Goal: Task Accomplishment & Management: Manage account settings

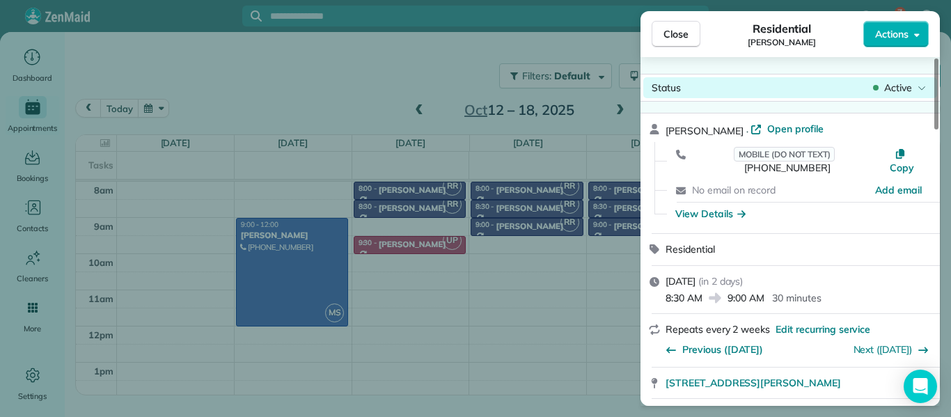
click at [910, 87] on span "Active" at bounding box center [898, 88] width 28 height 14
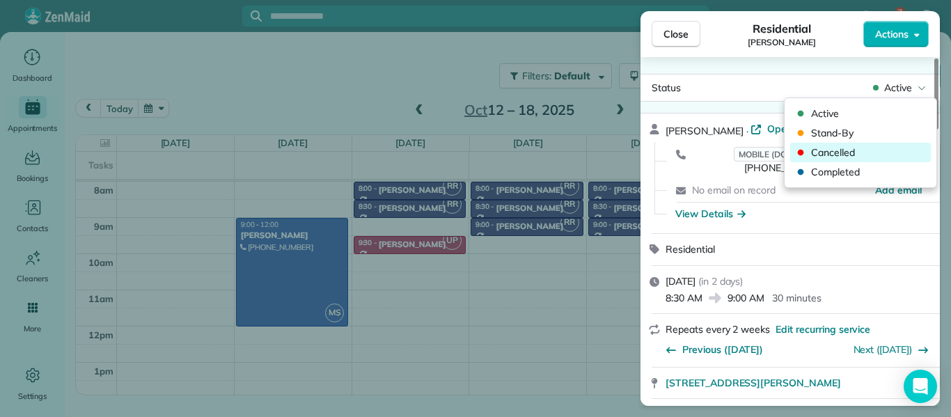
click at [861, 156] on span "Cancelled" at bounding box center [869, 152] width 117 height 14
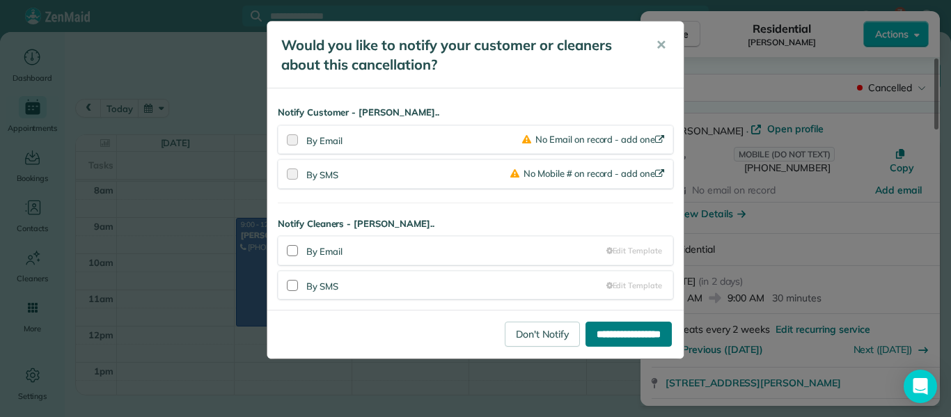
click at [624, 330] on input "**********" at bounding box center [628, 334] width 86 height 25
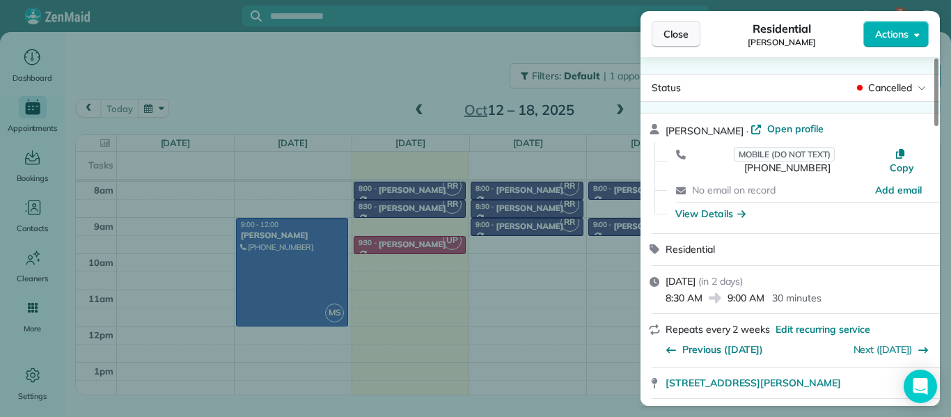
click at [671, 33] on span "Close" at bounding box center [675, 34] width 25 height 14
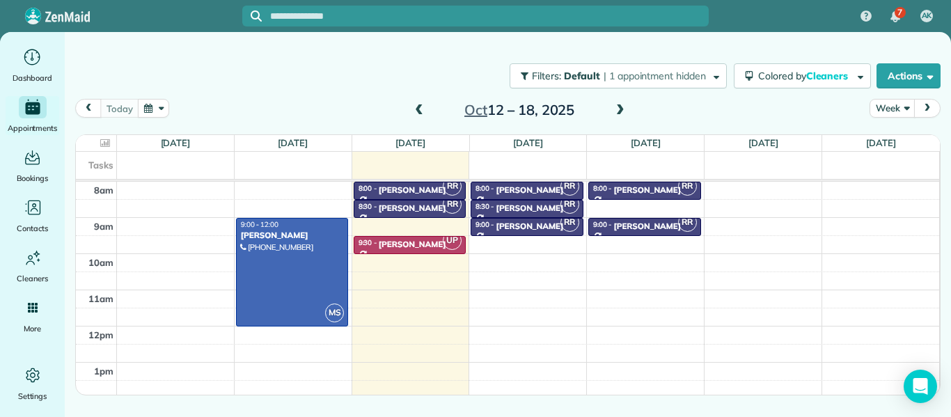
click at [614, 106] on span at bounding box center [619, 110] width 15 height 13
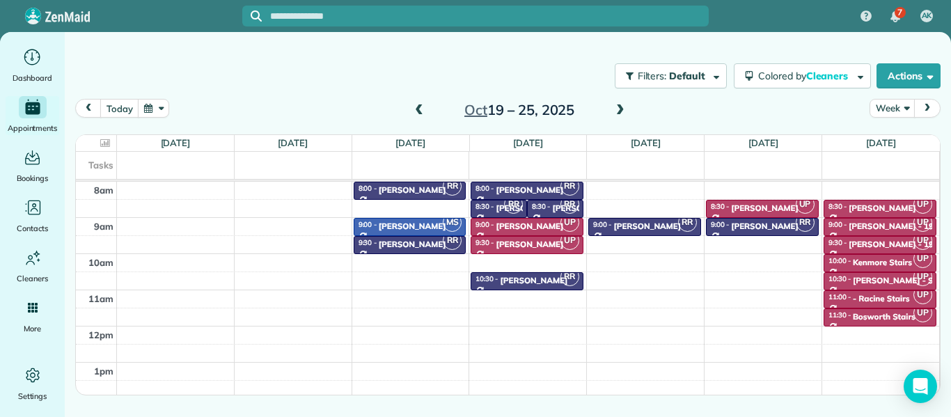
click at [614, 106] on span at bounding box center [619, 110] width 15 height 13
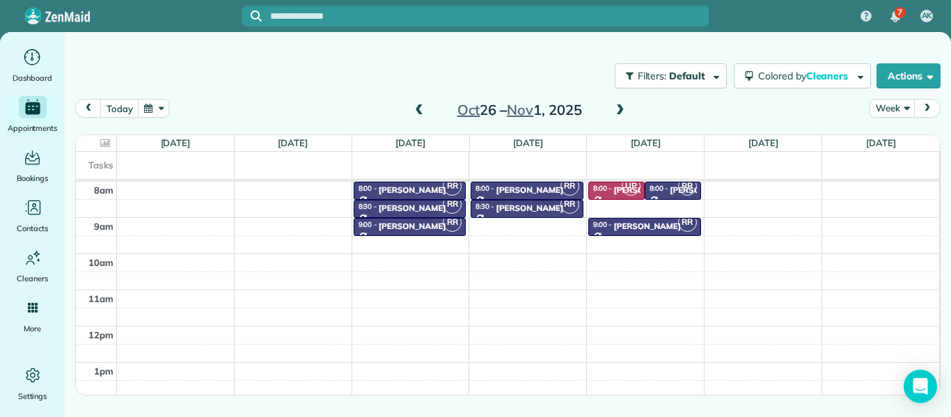
click at [614, 106] on span at bounding box center [619, 110] width 15 height 13
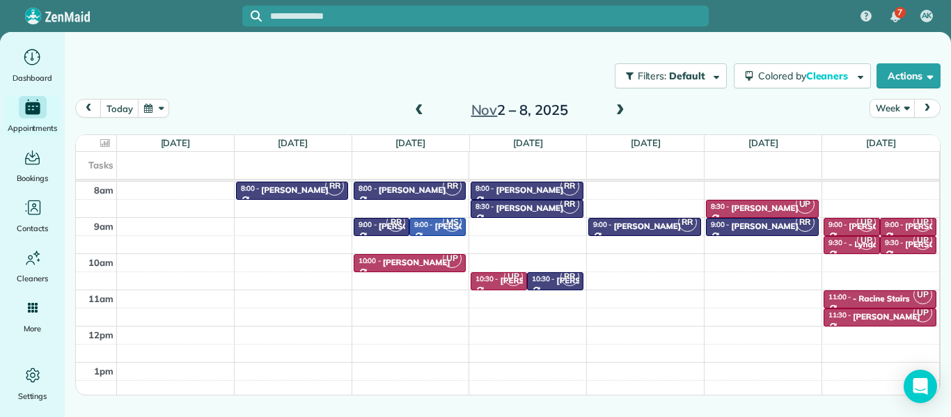
click at [614, 106] on span at bounding box center [619, 110] width 15 height 13
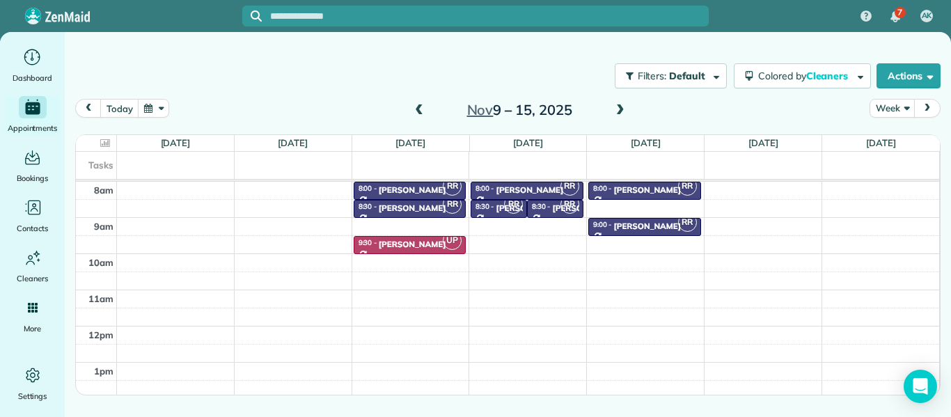
click at [413, 111] on span at bounding box center [418, 110] width 15 height 13
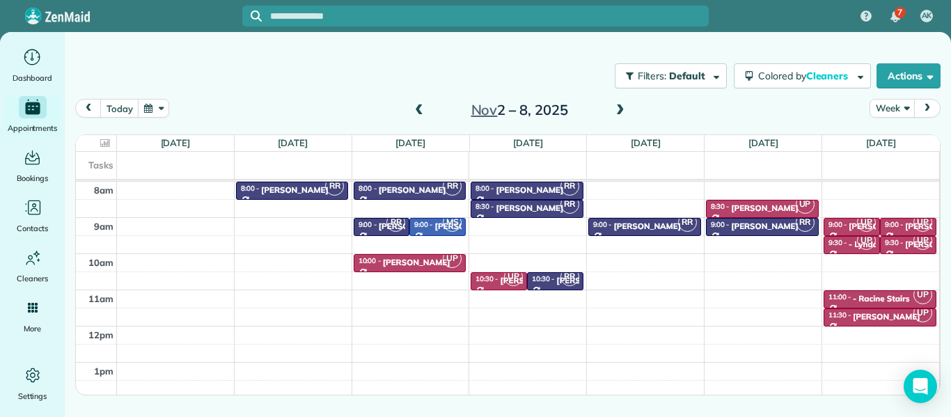
click at [413, 111] on span at bounding box center [418, 110] width 15 height 13
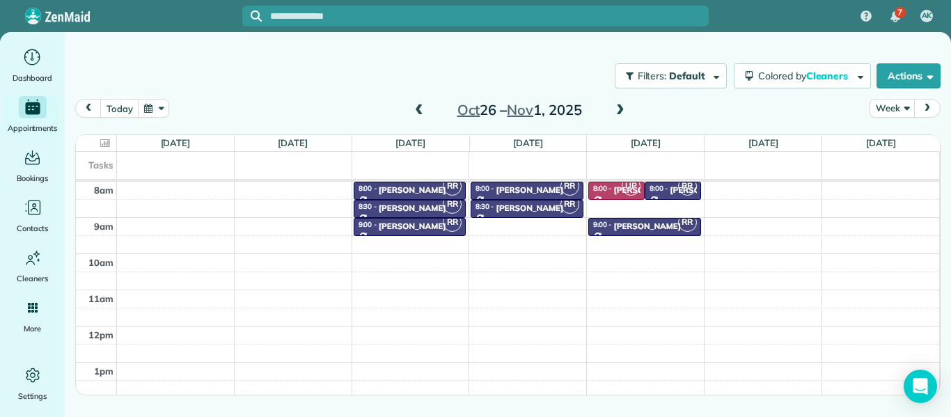
click at [413, 111] on span at bounding box center [418, 110] width 15 height 13
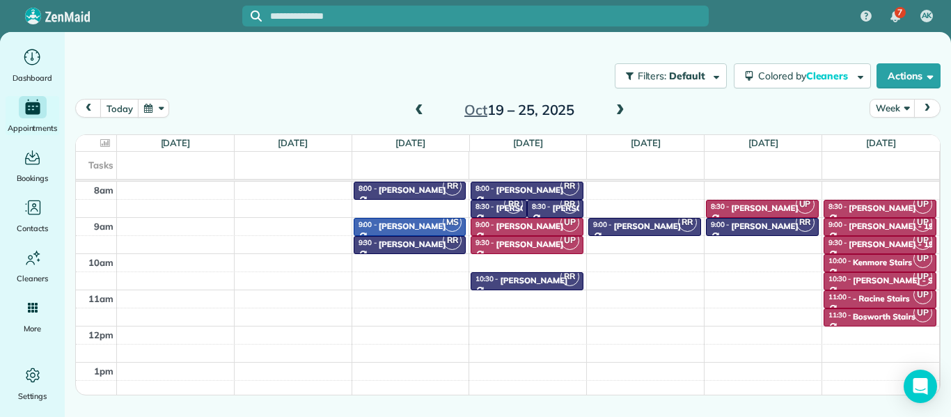
click at [413, 111] on span at bounding box center [418, 110] width 15 height 13
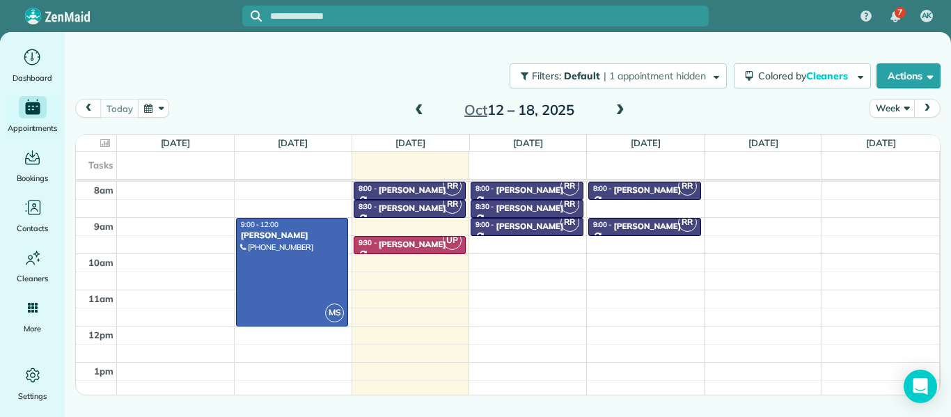
click at [615, 111] on span at bounding box center [619, 110] width 15 height 13
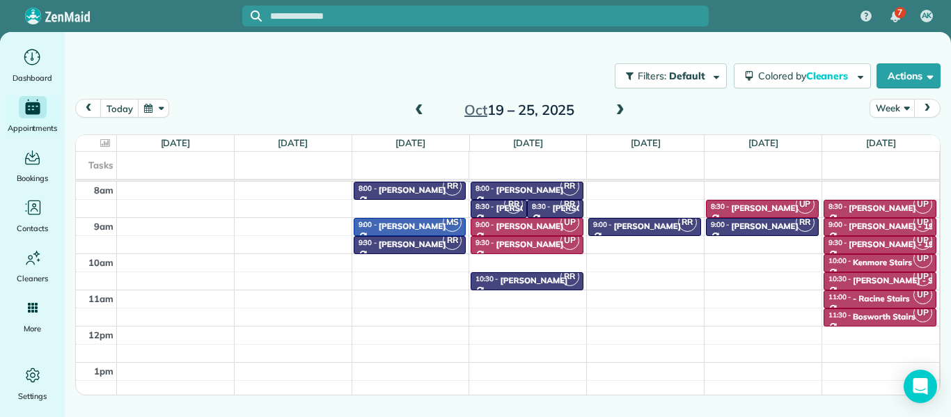
click at [615, 111] on span at bounding box center [619, 110] width 15 height 13
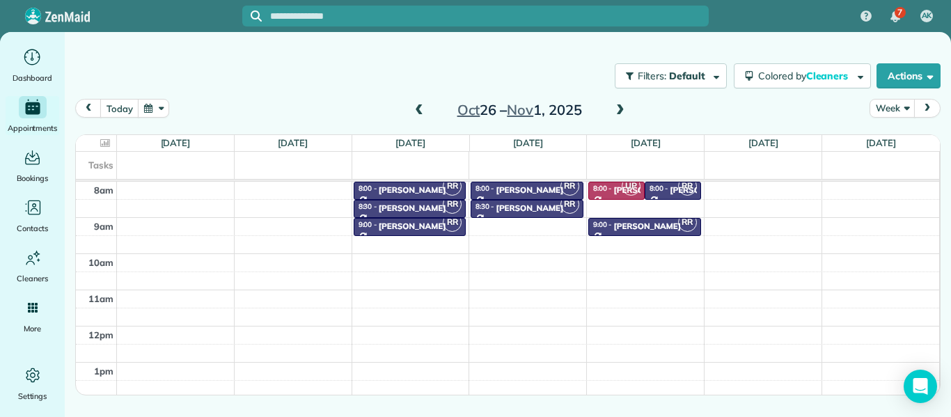
click at [615, 111] on span at bounding box center [619, 110] width 15 height 13
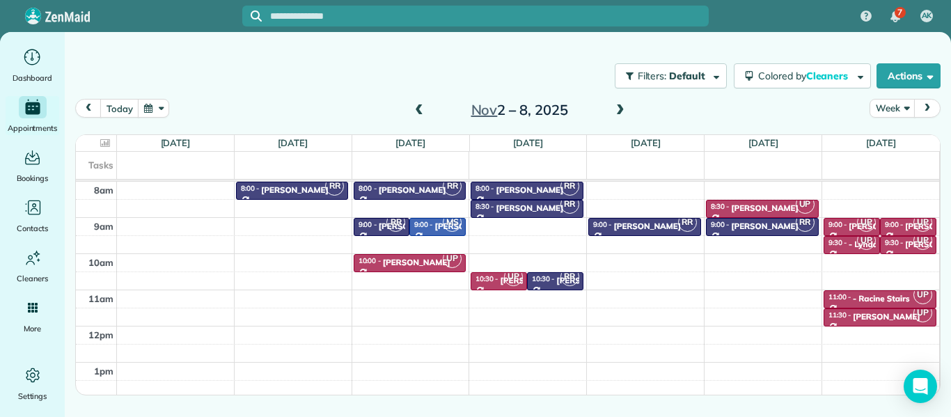
click at [615, 111] on span at bounding box center [619, 110] width 15 height 13
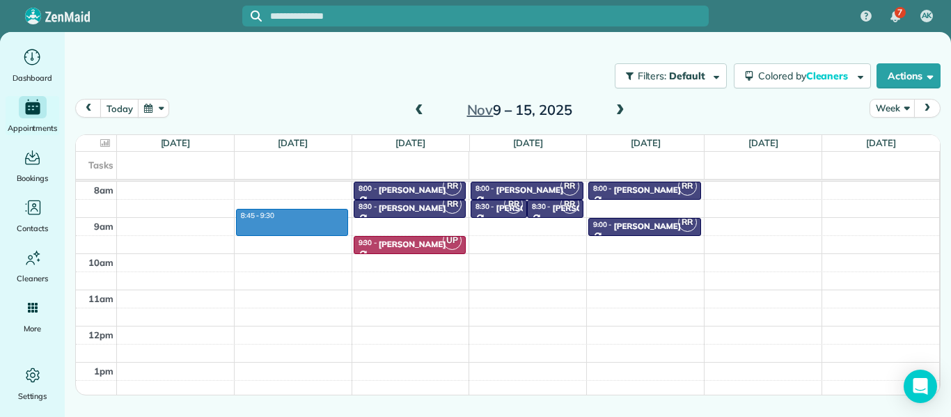
drag, startPoint x: 264, startPoint y: 216, endPoint x: 264, endPoint y: 228, distance: 11.9
click at [264, 228] on div "8am 9am 10am 11am 12pm 1pm 2pm 3pm 4pm 8:45 - 9:30 RR 8:00 - 8:30 Matthew Vidal…" at bounding box center [507, 344] width 863 height 325
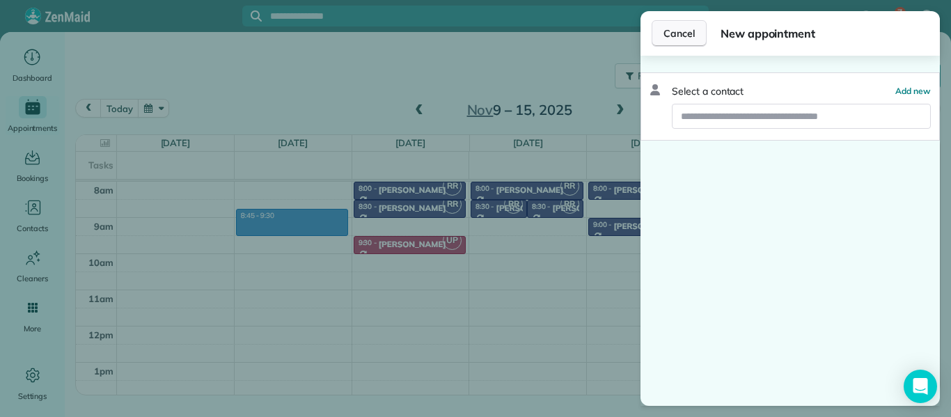
click at [670, 37] on span "Cancel" at bounding box center [678, 33] width 31 height 14
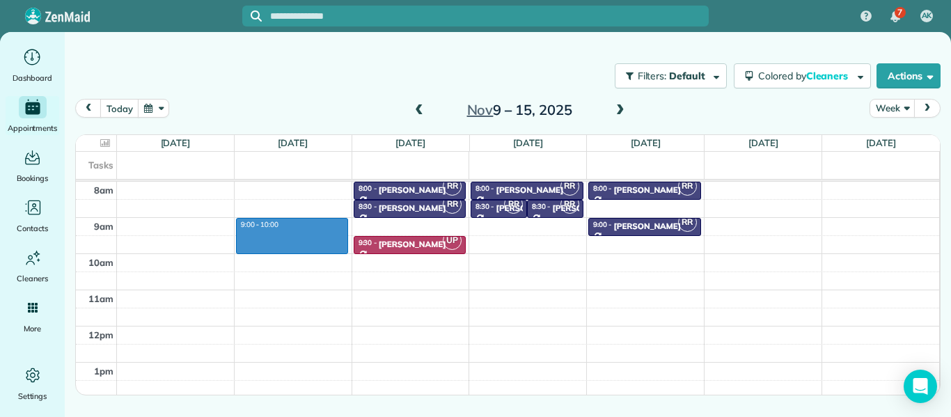
drag, startPoint x: 268, startPoint y: 221, endPoint x: 267, endPoint y: 246, distance: 25.1
click at [267, 246] on div "8am 9am 10am 11am 12pm 1pm 2pm 3pm 4pm 9:00 - 10:00 RR 8:00 - 8:30 Matthew Vida…" at bounding box center [507, 344] width 863 height 325
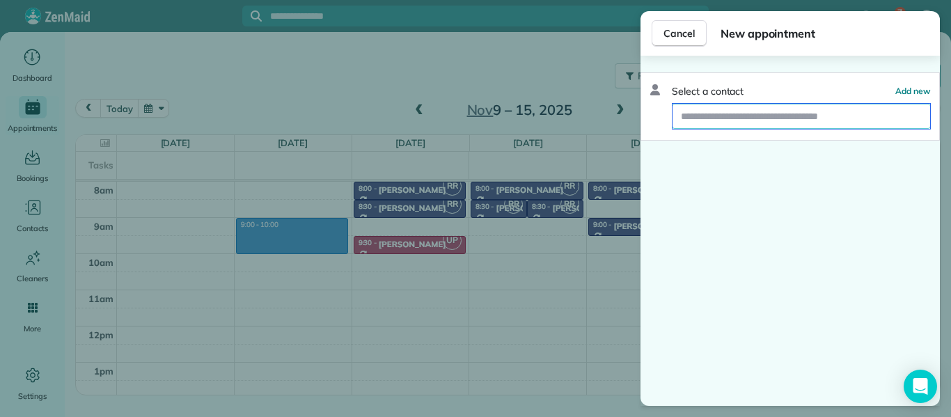
click at [712, 118] on input "text" at bounding box center [801, 116] width 258 height 25
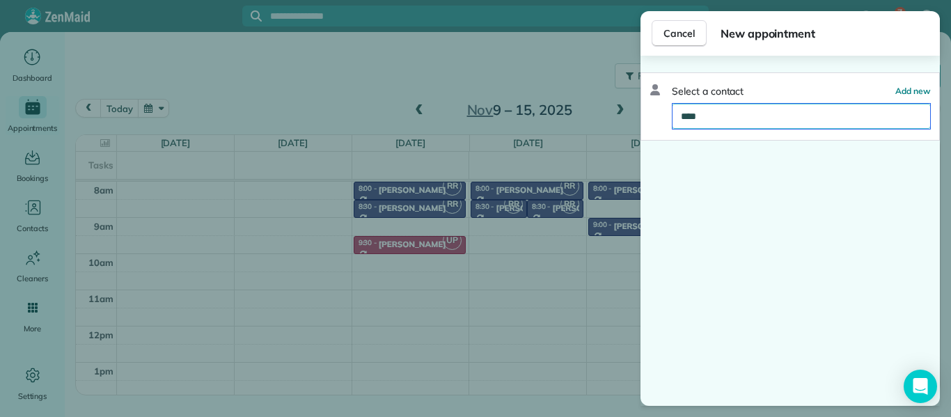
type input "*****"
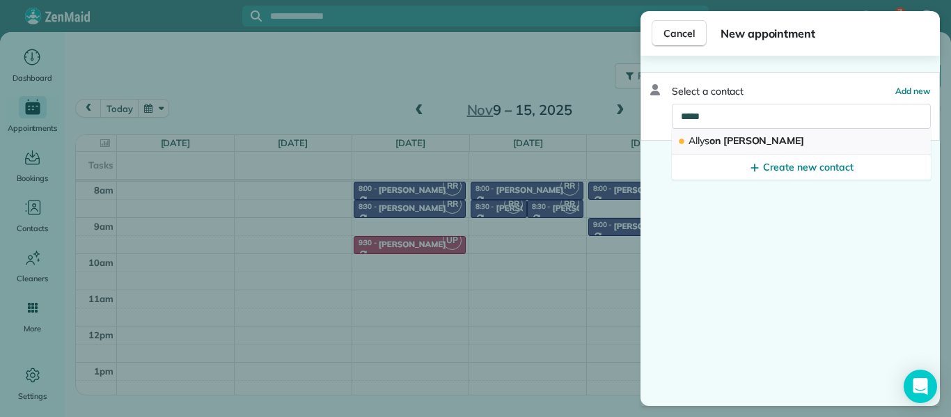
click at [729, 141] on span "Allys on Villarreal" at bounding box center [746, 140] width 116 height 13
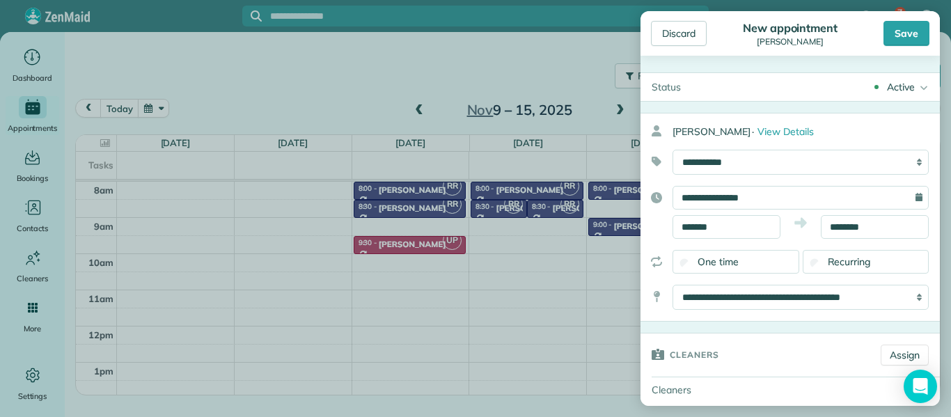
click at [833, 260] on span "Recurring" at bounding box center [849, 261] width 43 height 13
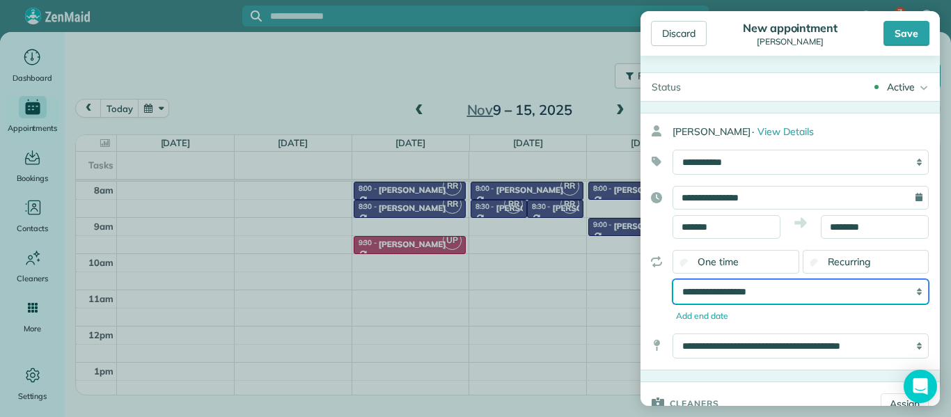
click at [792, 290] on select "**********" at bounding box center [800, 291] width 256 height 25
click at [672, 279] on select "**********" at bounding box center [800, 291] width 256 height 25
select select "**********"
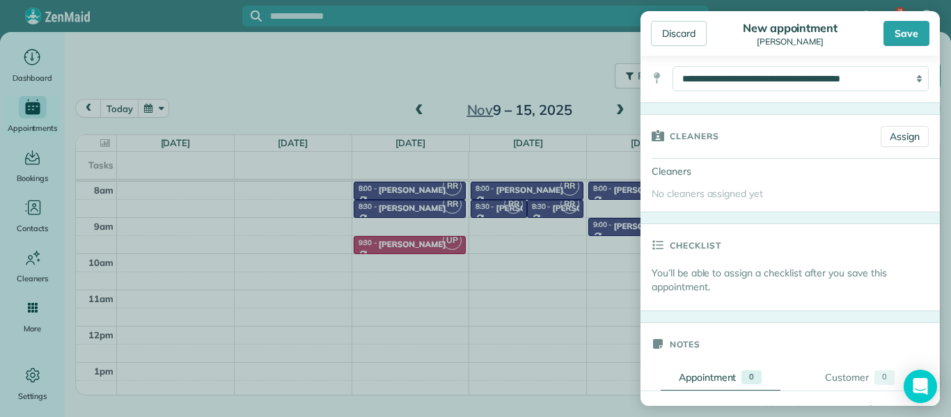
scroll to position [266, 0]
click at [896, 141] on link "Assign" at bounding box center [904, 137] width 48 height 21
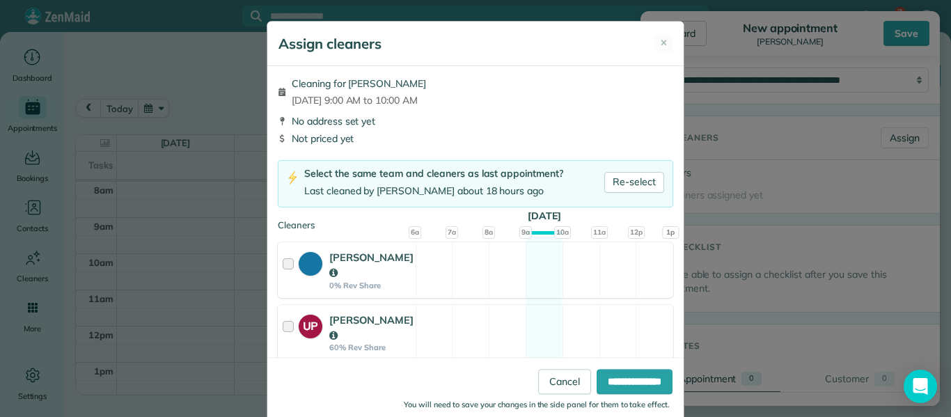
click at [358, 223] on div "Cleaning for Allyson Villarreal Mon, Nov 10 - 9:00 AM to 10:00 AM No address se…" at bounding box center [475, 222] width 416 height 313
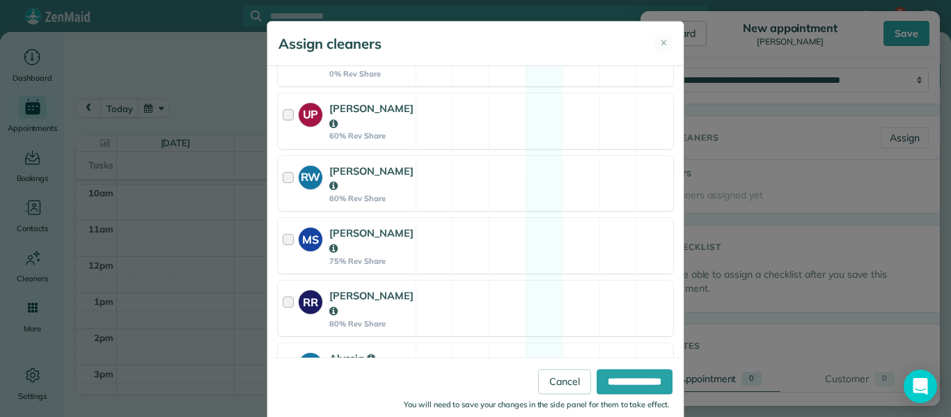
scroll to position [223, 0]
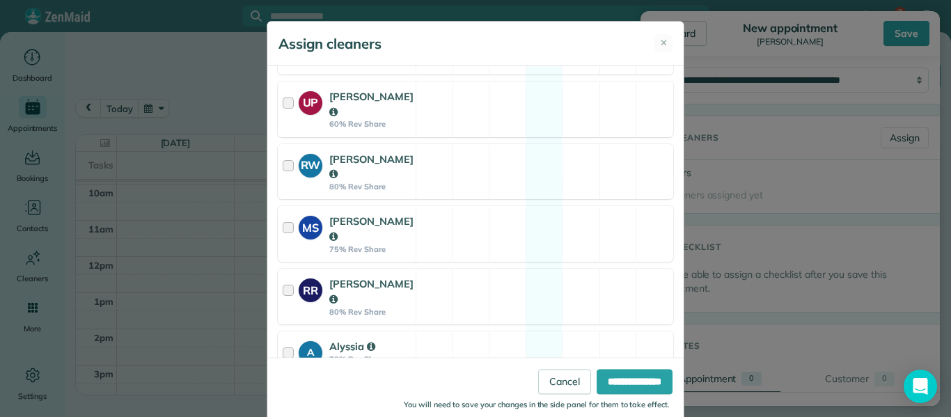
drag, startPoint x: 459, startPoint y: 219, endPoint x: 471, endPoint y: 361, distance: 141.8
click at [471, 361] on form "Cleaning for Allyson Villarreal Mon, Nov 10 - 9:00 AM to 10:00 AM No address se…" at bounding box center [475, 254] width 416 height 377
click at [288, 230] on div at bounding box center [291, 234] width 16 height 40
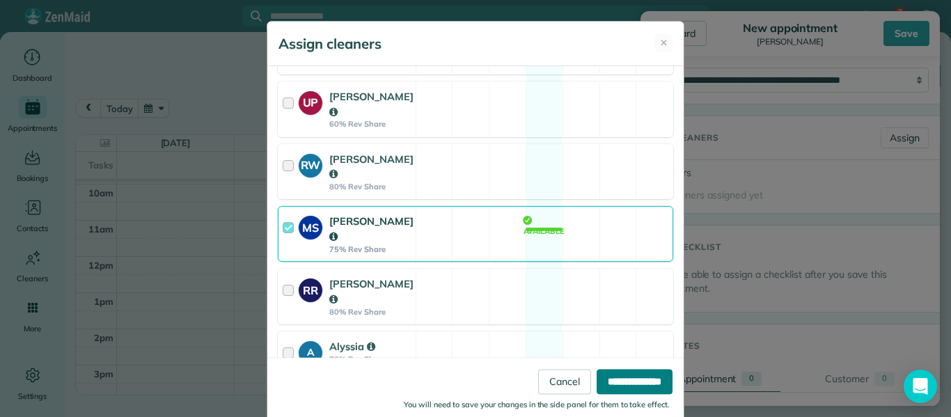
click at [636, 381] on input "**********" at bounding box center [634, 382] width 76 height 25
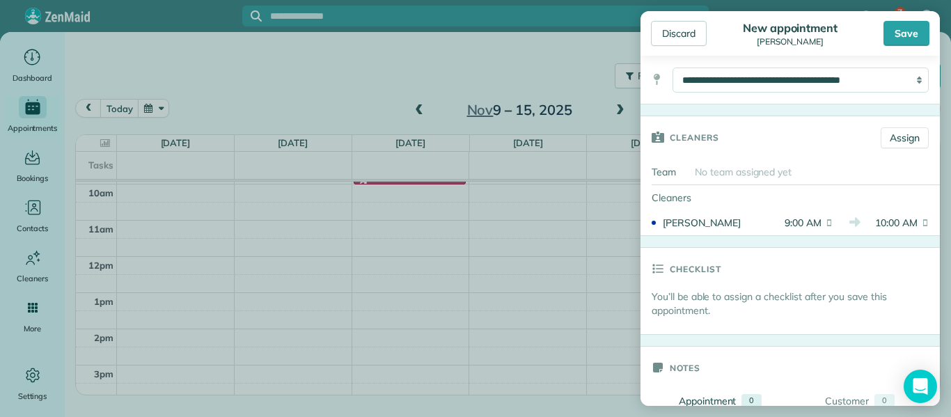
scroll to position [105, 0]
click at [860, 180] on div "No team assigned yet" at bounding box center [814, 171] width 251 height 25
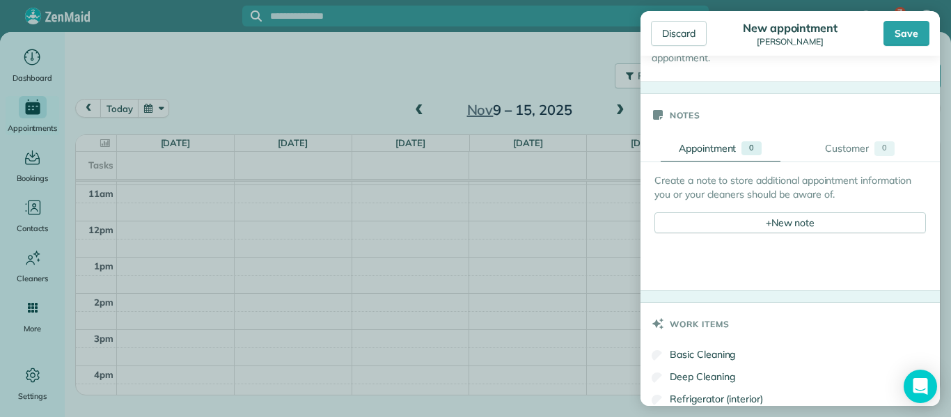
scroll to position [710, 0]
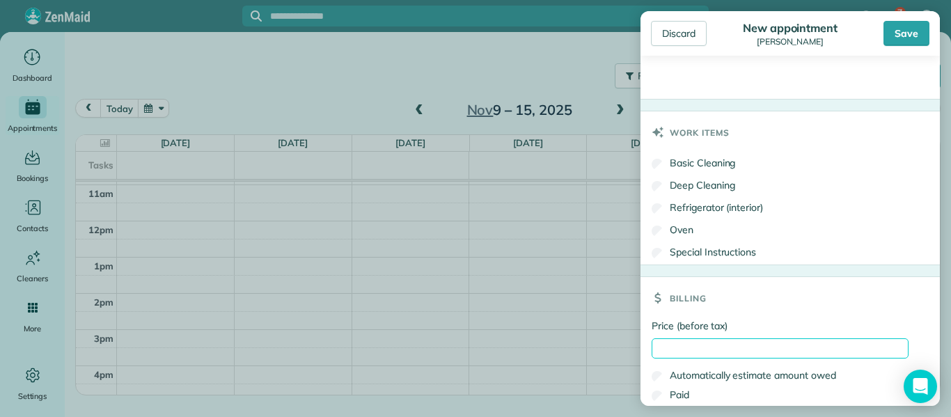
click at [663, 349] on input "Price (before tax)" at bounding box center [779, 348] width 257 height 20
type input "******"
click at [780, 319] on label "Price (before tax)" at bounding box center [779, 326] width 257 height 14
click at [780, 338] on input "******" at bounding box center [779, 348] width 257 height 20
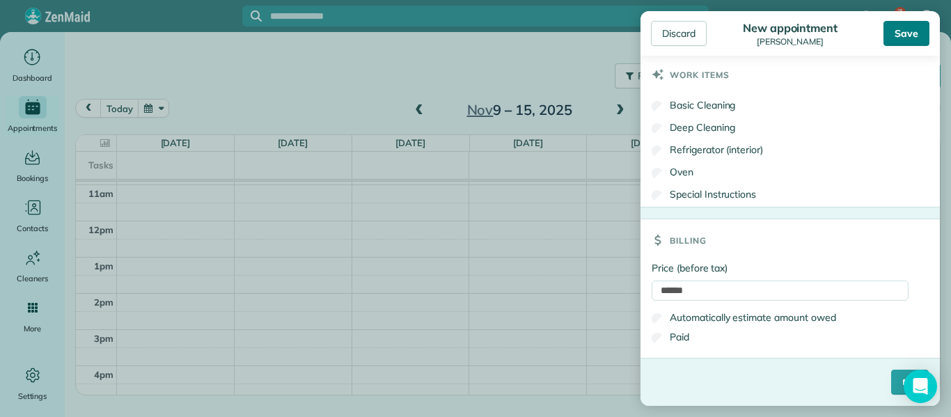
click at [899, 37] on div "Save" at bounding box center [906, 33] width 46 height 25
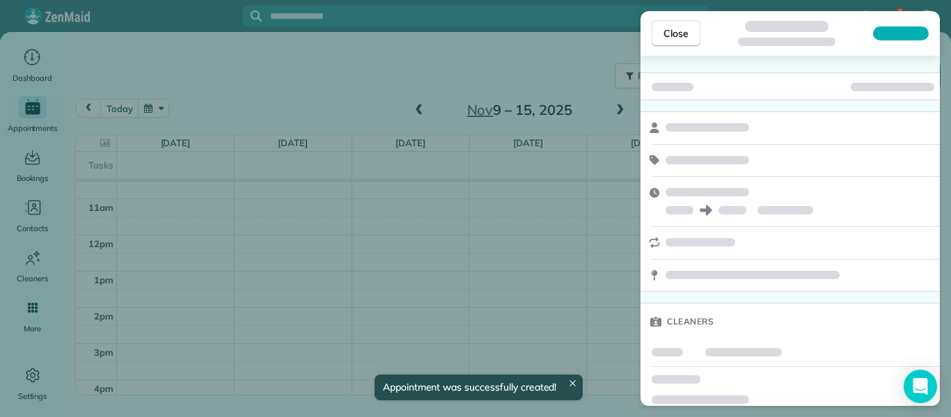
scroll to position [91, 0]
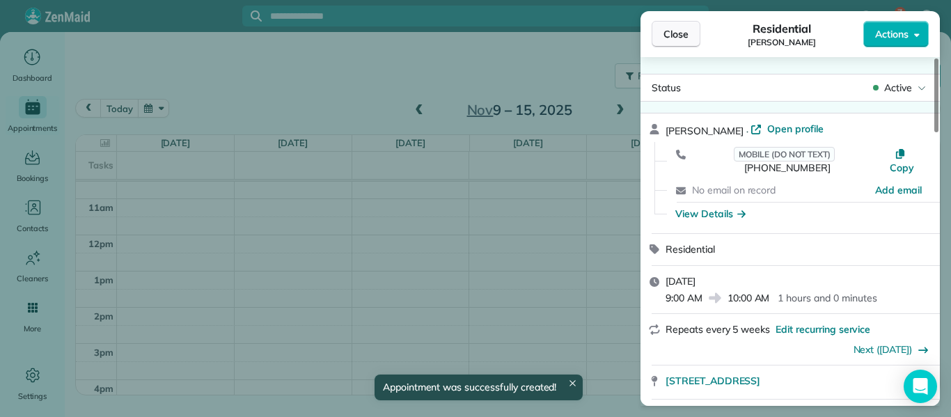
click at [674, 32] on span "Close" at bounding box center [675, 34] width 25 height 14
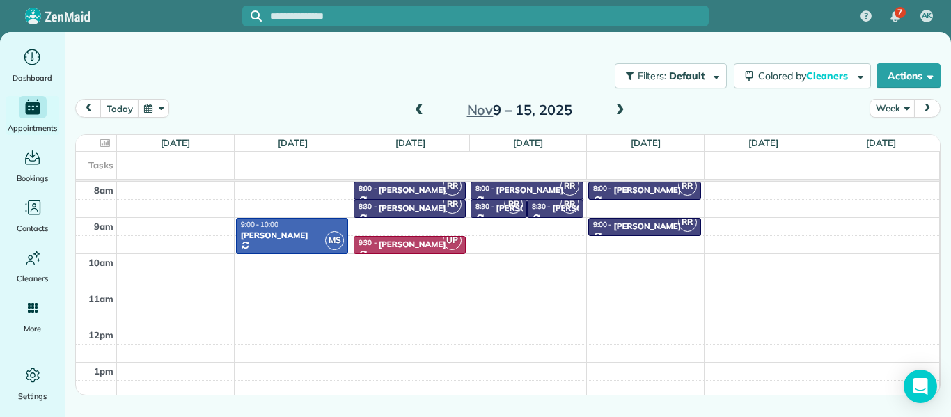
click at [419, 112] on span at bounding box center [418, 110] width 15 height 13
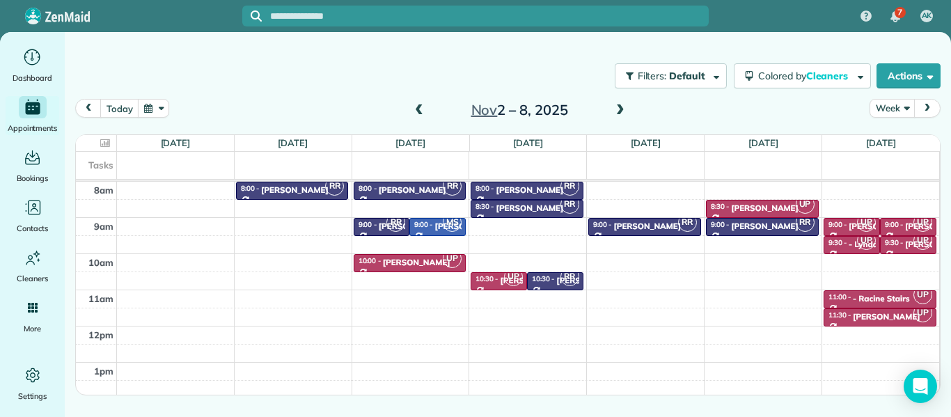
click at [419, 112] on span at bounding box center [418, 110] width 15 height 13
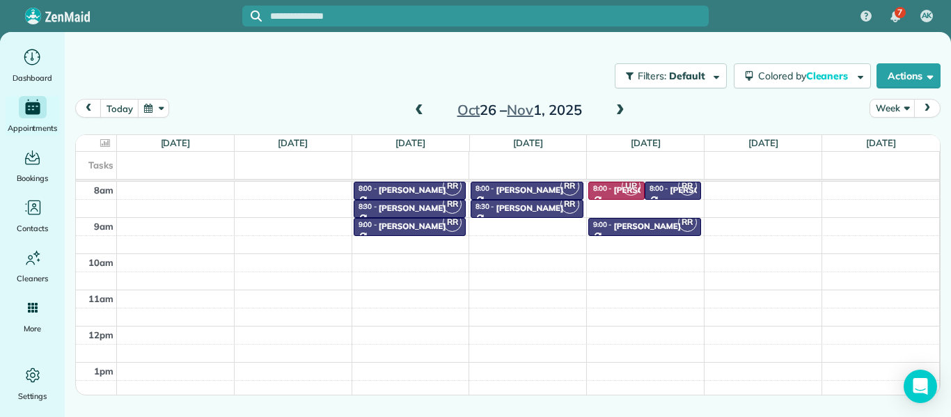
click at [419, 112] on span at bounding box center [418, 110] width 15 height 13
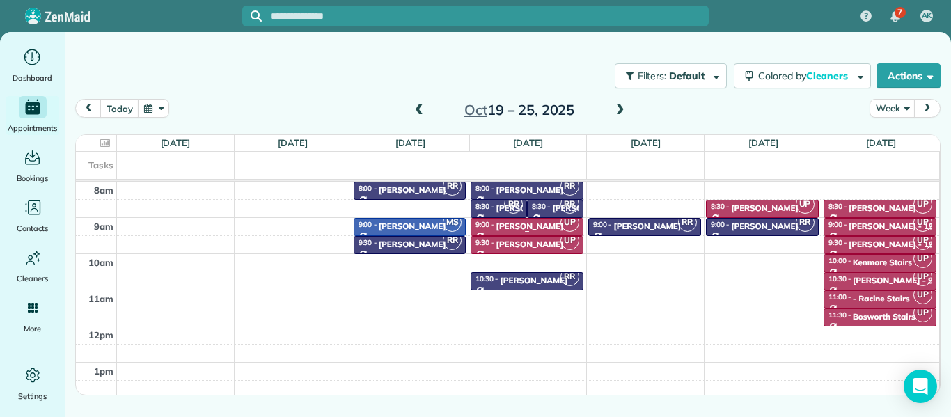
click at [513, 227] on div "Adelle Seymour" at bounding box center [530, 226] width 68 height 10
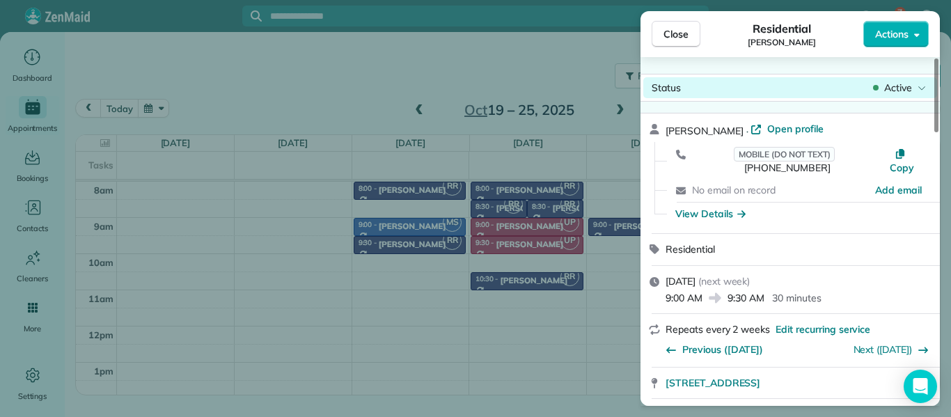
click at [910, 89] on span "Active" at bounding box center [898, 88] width 28 height 14
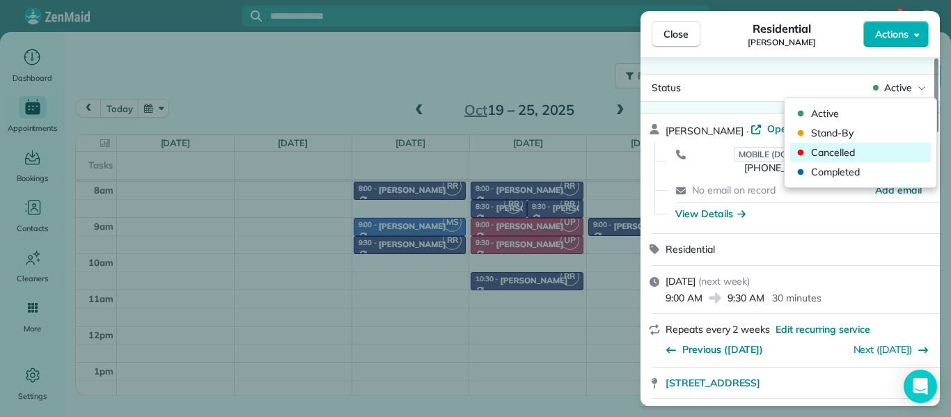
click at [840, 155] on span "Cancelled" at bounding box center [869, 152] width 117 height 14
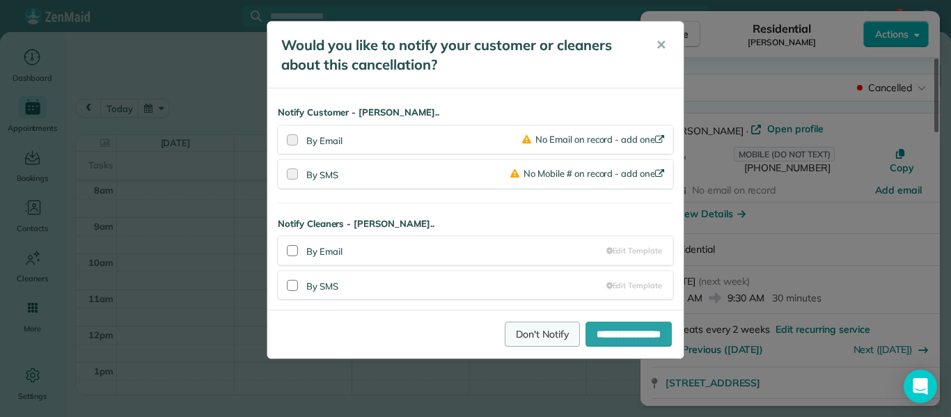
click at [507, 334] on link "Don't Notify" at bounding box center [542, 334] width 75 height 25
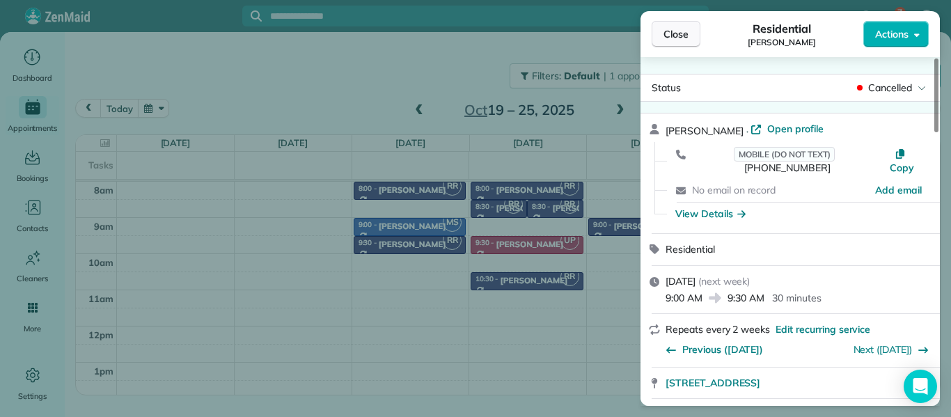
click at [686, 31] on span "Close" at bounding box center [675, 34] width 25 height 14
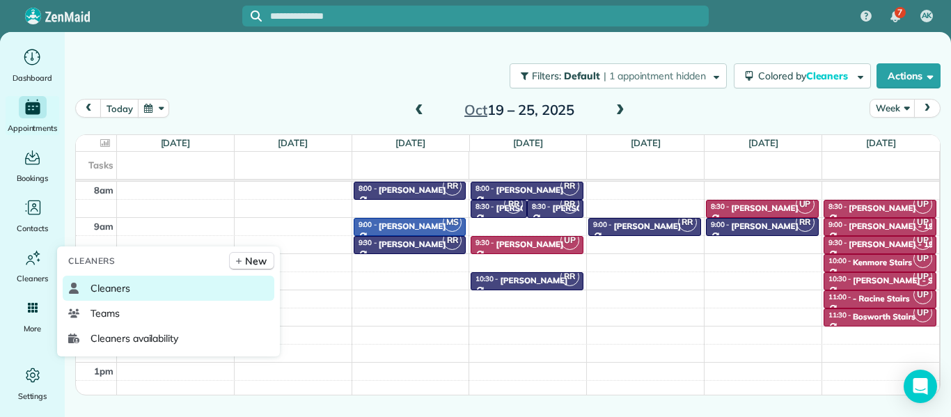
click at [100, 290] on span "Cleaners" at bounding box center [110, 288] width 40 height 14
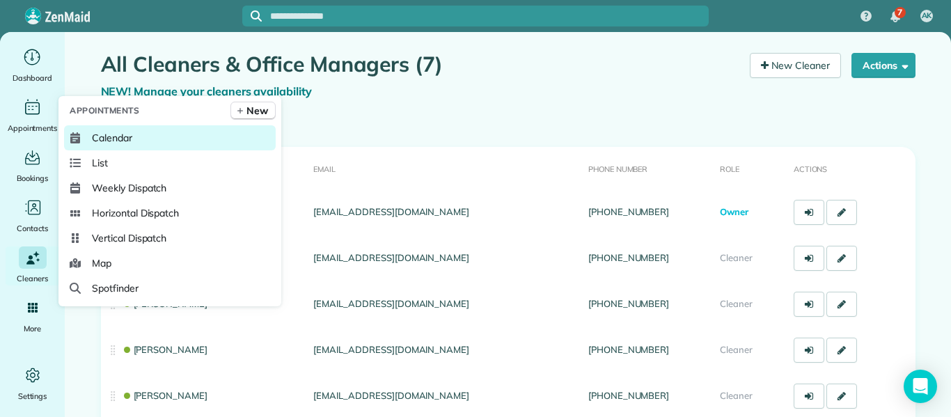
click at [126, 141] on span "Calendar" at bounding box center [112, 138] width 40 height 14
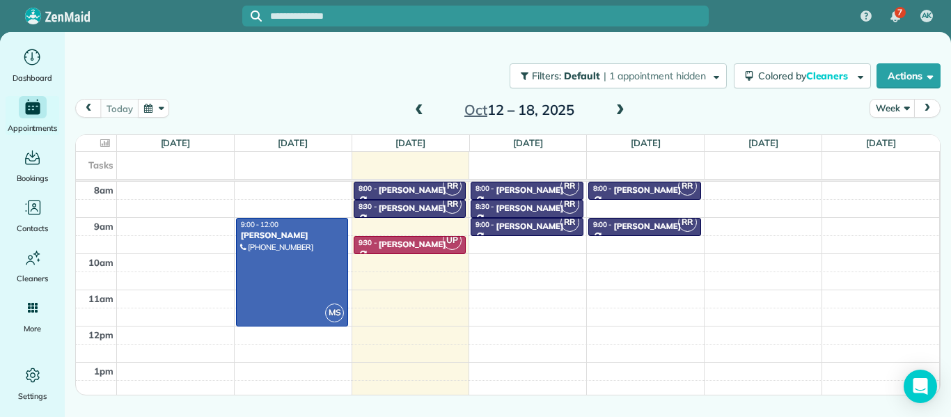
click at [622, 109] on span at bounding box center [619, 110] width 15 height 13
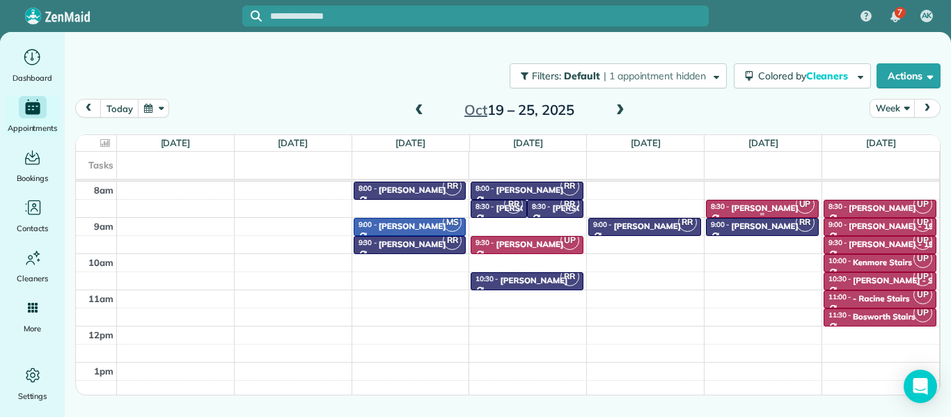
click at [765, 210] on div "[PERSON_NAME]" at bounding box center [765, 208] width 68 height 10
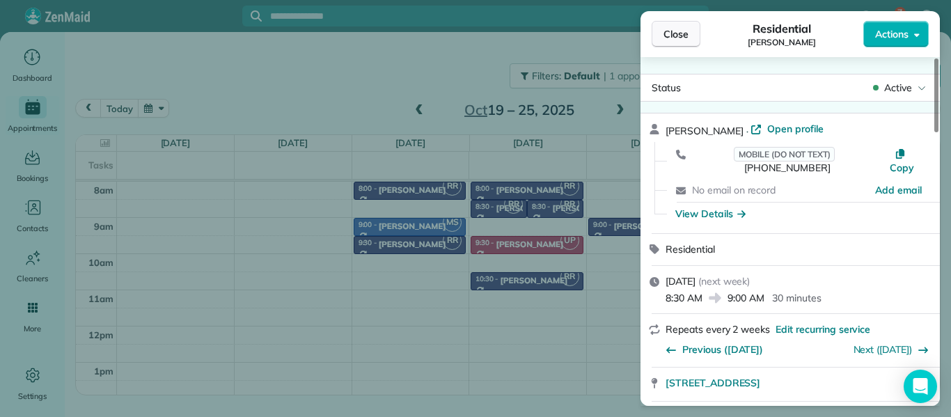
click at [667, 36] on span "Close" at bounding box center [675, 34] width 25 height 14
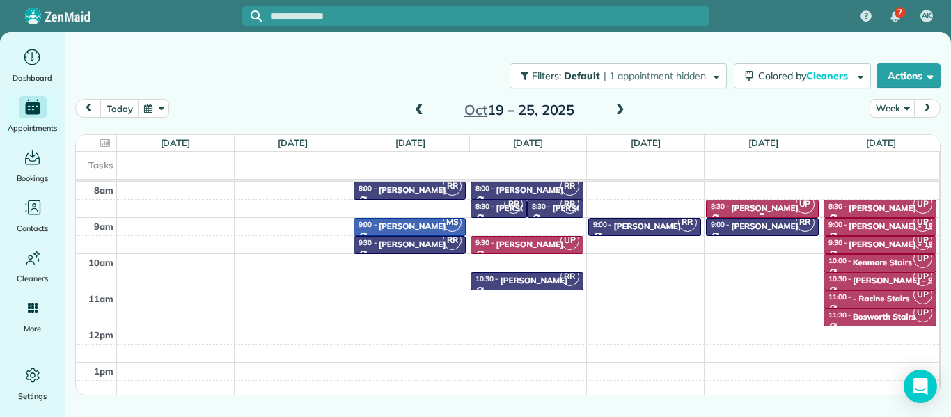
click at [754, 209] on div "Jen Lombardo" at bounding box center [765, 208] width 68 height 10
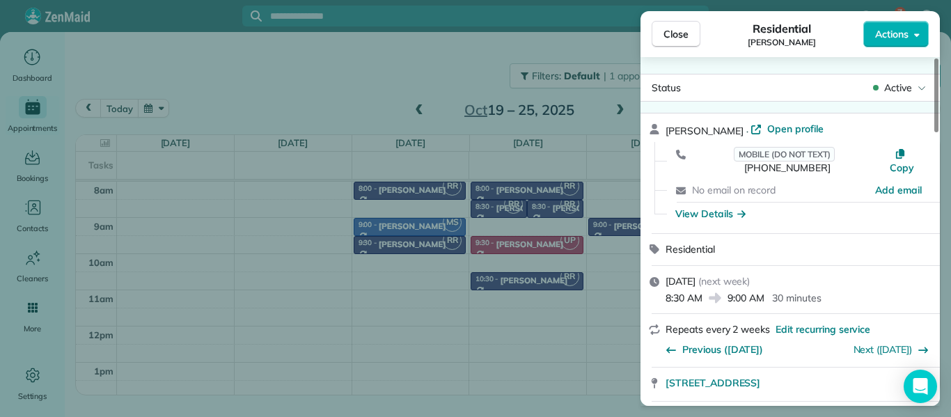
click at [881, 242] on div "Residential" at bounding box center [798, 249] width 266 height 15
click at [738, 242] on div "Residential" at bounding box center [798, 249] width 266 height 15
click at [892, 32] on span "Actions" at bounding box center [891, 34] width 33 height 14
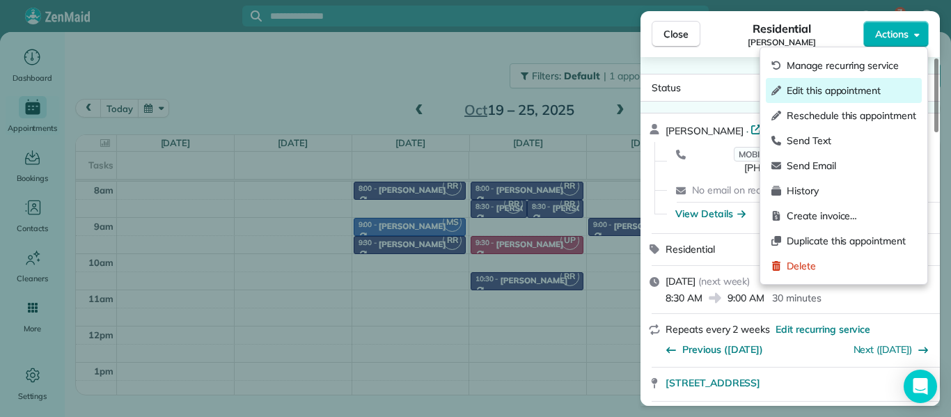
click at [862, 93] on span "Edit this appointment" at bounding box center [850, 91] width 129 height 14
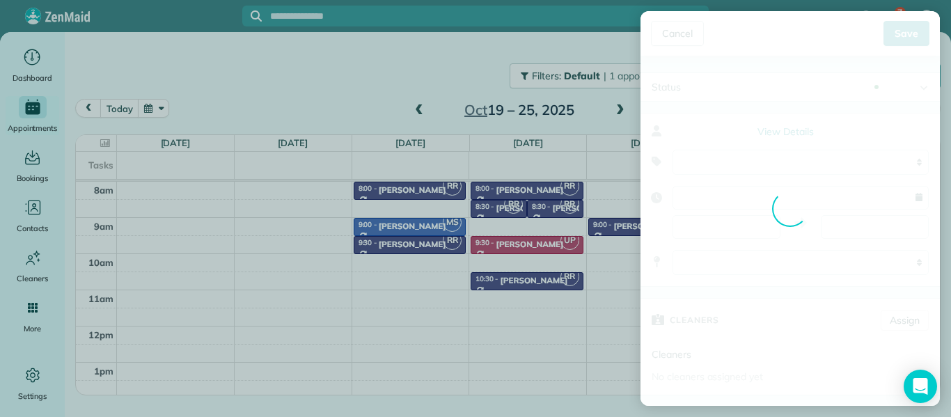
type input "**********"
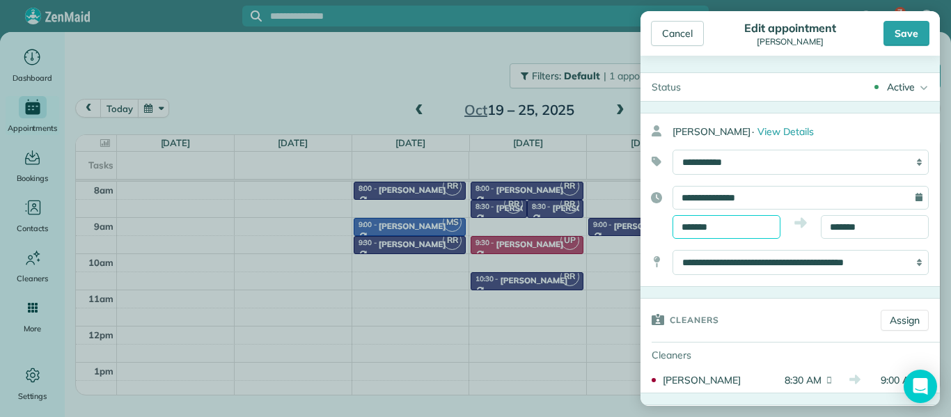
click at [745, 227] on input "*******" at bounding box center [726, 227] width 108 height 24
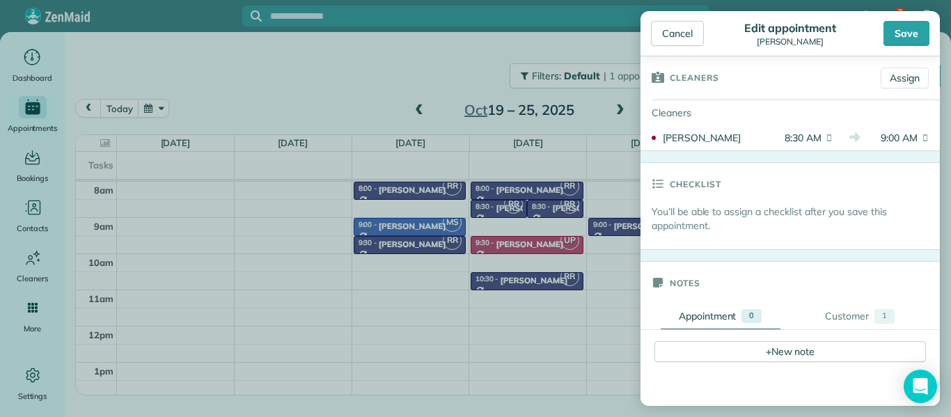
scroll to position [241, 0]
click at [902, 79] on link "Assign" at bounding box center [904, 79] width 48 height 21
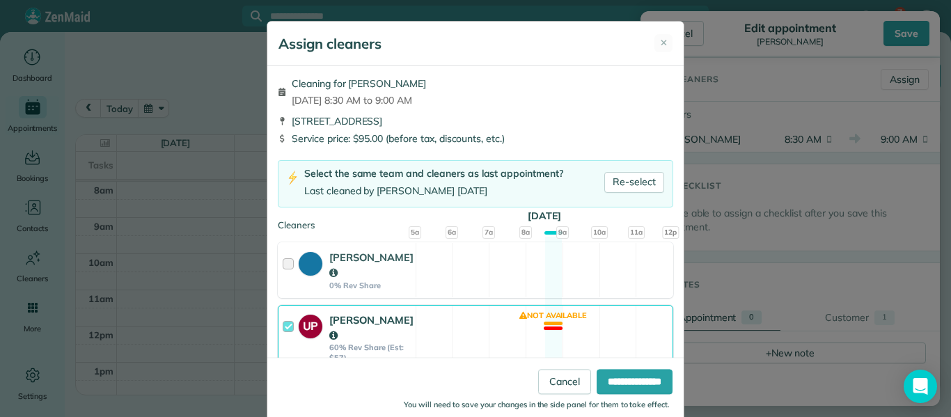
click at [281, 326] on div "UP Urszula Potocka 60% Rev Share (Est: $57)" at bounding box center [346, 338] width 137 height 64
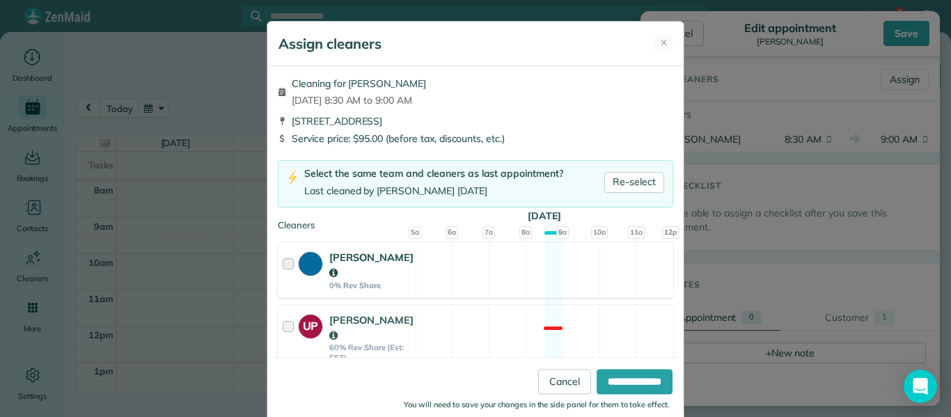
click at [521, 280] on div "Agata Krolicka 0% Rev Share Available" at bounding box center [475, 270] width 395 height 56
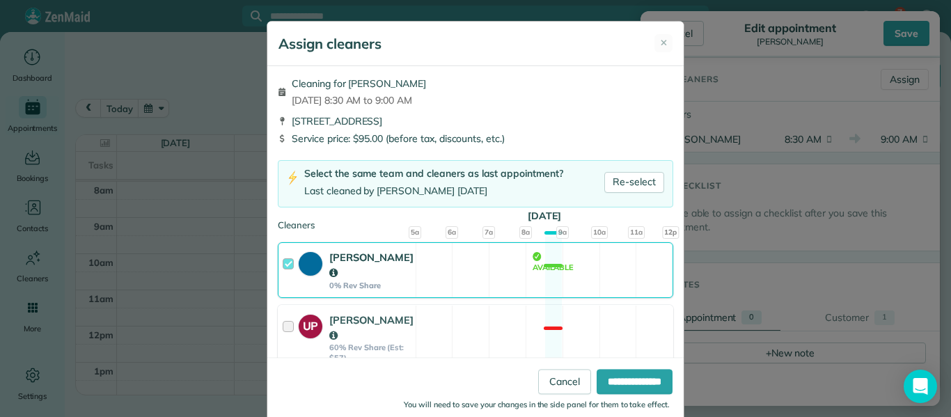
click at [292, 262] on div at bounding box center [291, 270] width 16 height 40
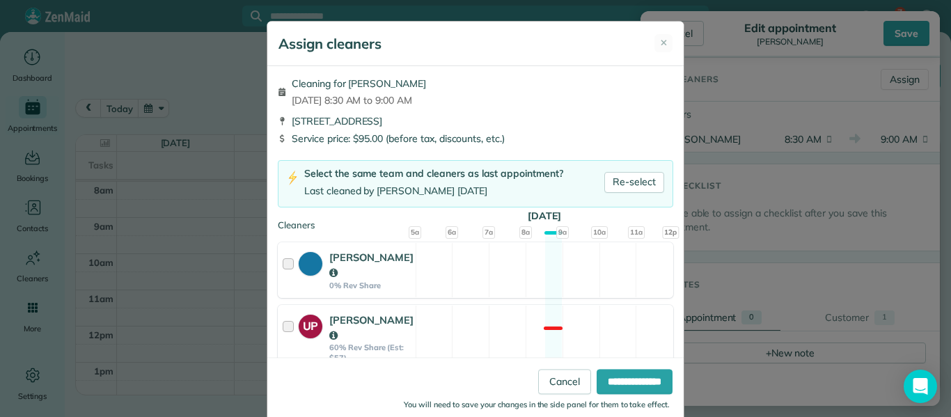
click at [363, 217] on div "Cleaning for Jen Lombardo Fri, Oct 24 - 8:30 AM to 9:00 AM 4229 North Kenmore A…" at bounding box center [475, 222] width 416 height 313
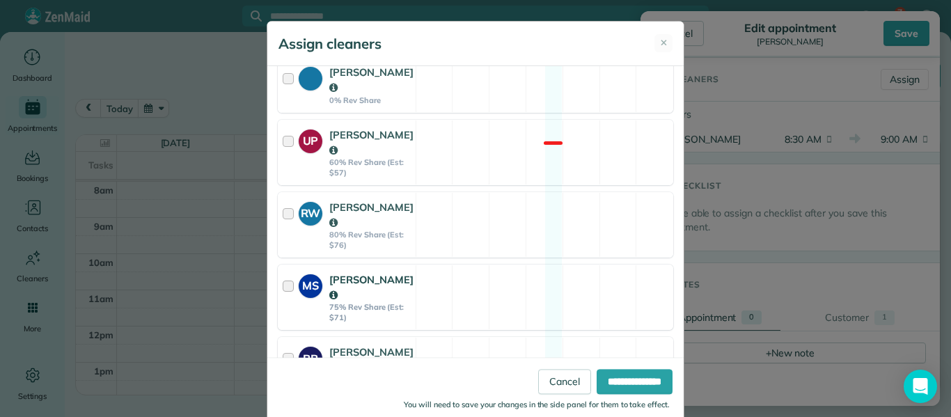
click at [291, 287] on div at bounding box center [291, 297] width 16 height 50
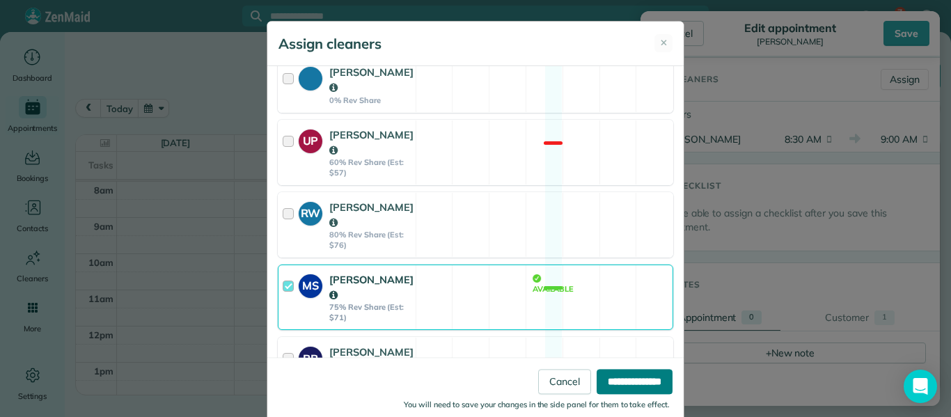
click at [637, 382] on input "**********" at bounding box center [634, 382] width 76 height 25
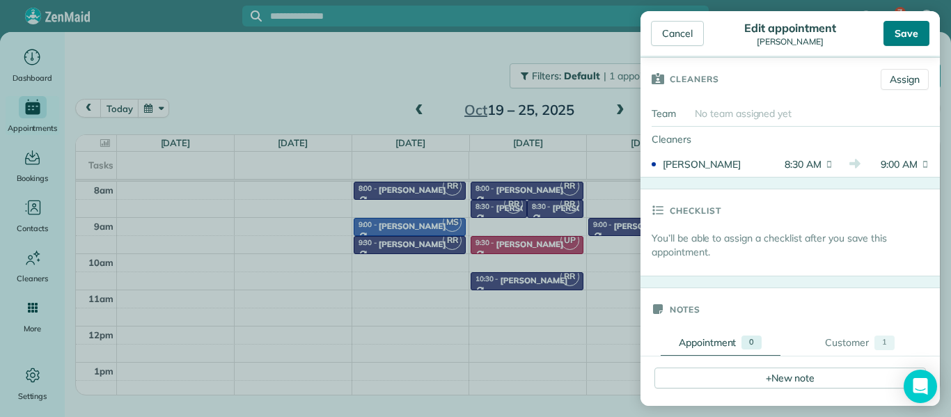
click at [900, 33] on div "Save" at bounding box center [906, 33] width 46 height 25
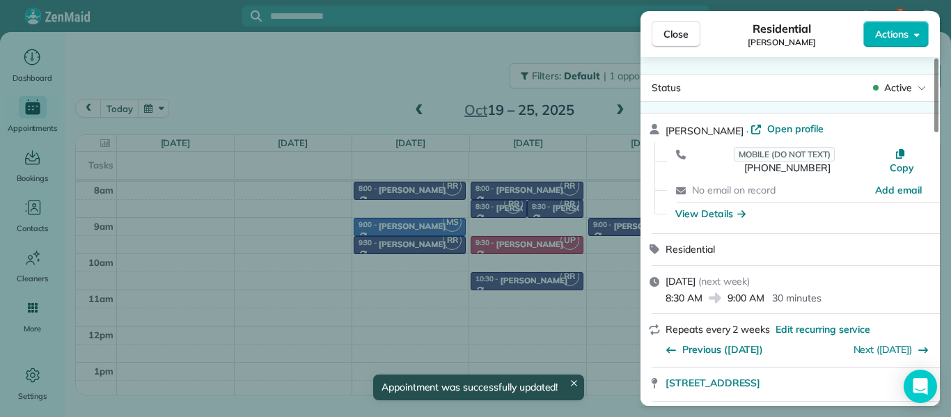
click at [896, 243] on div "Residential" at bounding box center [789, 249] width 299 height 31
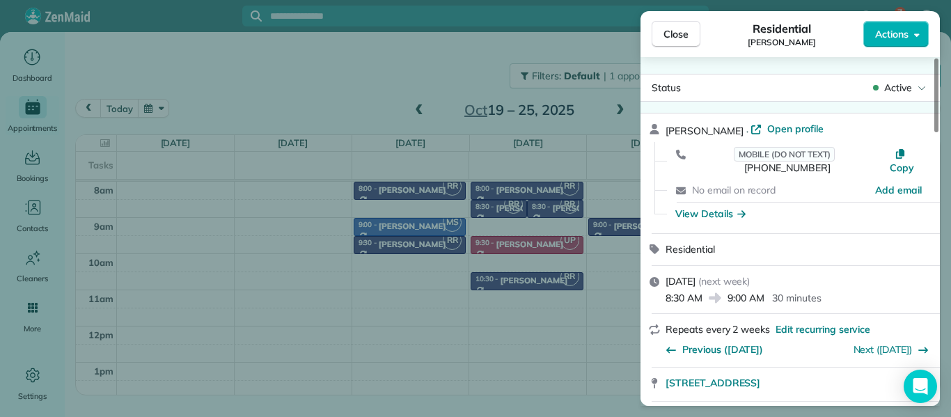
click at [732, 296] on div "Friday, October 24, 2025 ( next week ) 8:30 AM 9:00 AM 30 minutes" at bounding box center [789, 290] width 299 height 48
click at [938, 128] on div at bounding box center [936, 95] width 4 height 74
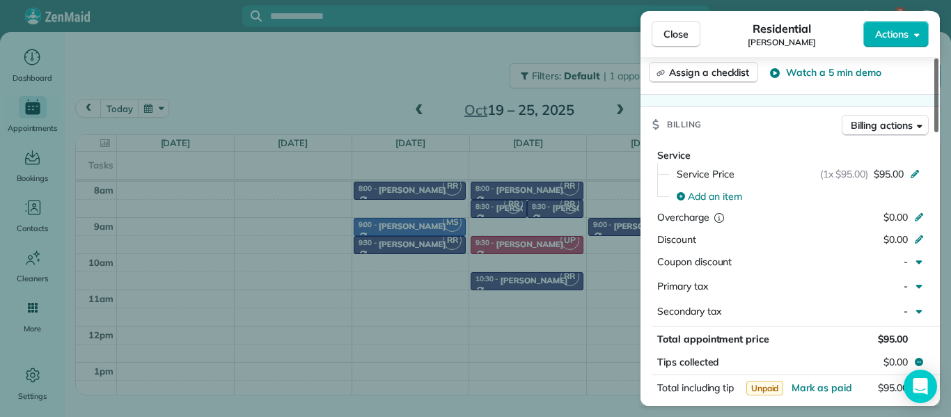
drag, startPoint x: 937, startPoint y: 124, endPoint x: 940, endPoint y: 247, distance: 123.2
click at [938, 132] on div at bounding box center [936, 95] width 4 height 74
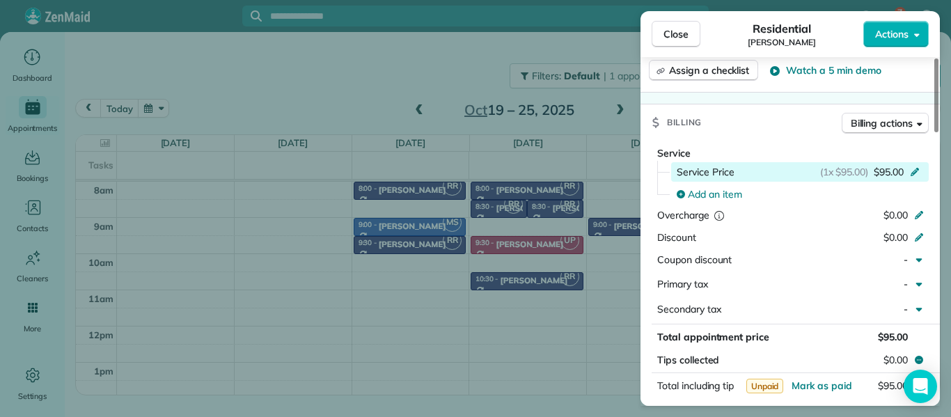
click at [914, 167] on icon at bounding box center [914, 171] width 8 height 8
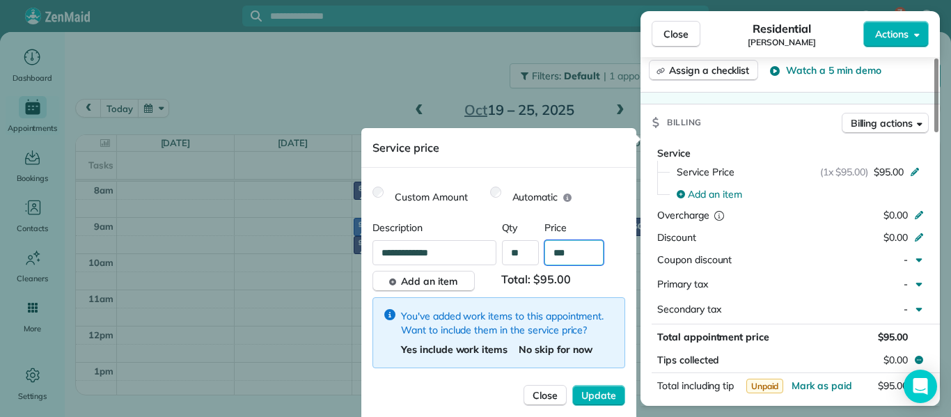
click at [573, 255] on input "***" at bounding box center [573, 252] width 59 height 25
type input "**"
type input "*******"
click at [598, 394] on span "Update" at bounding box center [598, 395] width 35 height 14
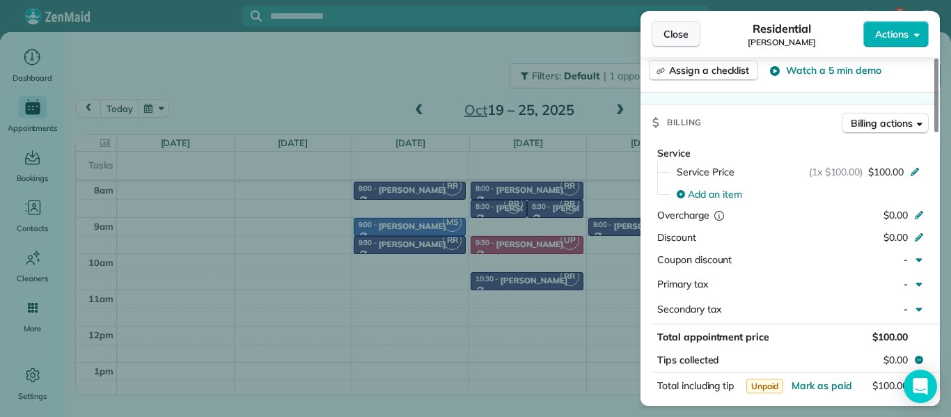
click at [664, 34] on span "Close" at bounding box center [675, 34] width 25 height 14
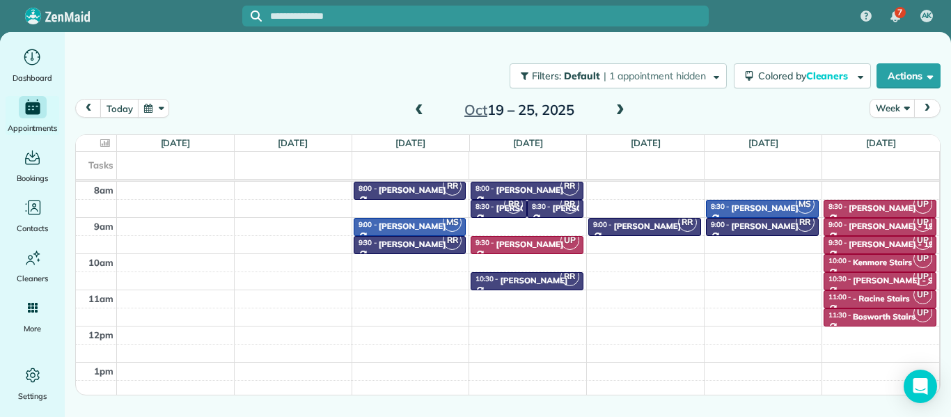
click at [621, 106] on span at bounding box center [619, 110] width 15 height 13
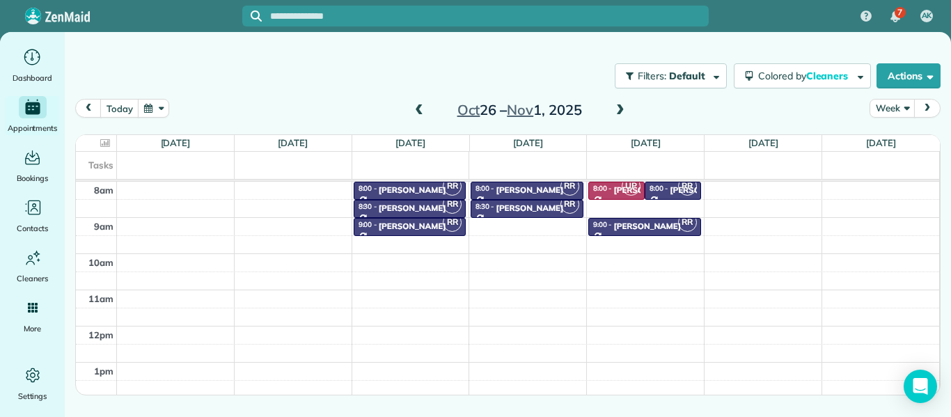
click at [621, 106] on span at bounding box center [619, 110] width 15 height 13
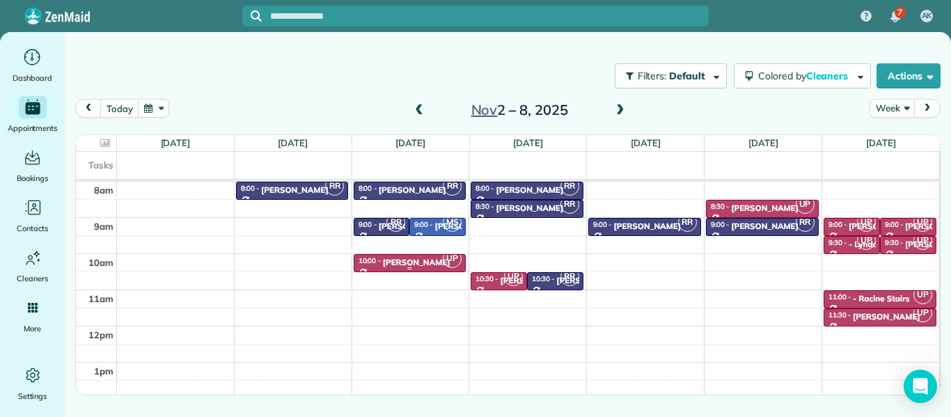
click at [387, 260] on div "Sarah McMillin" at bounding box center [417, 263] width 68 height 10
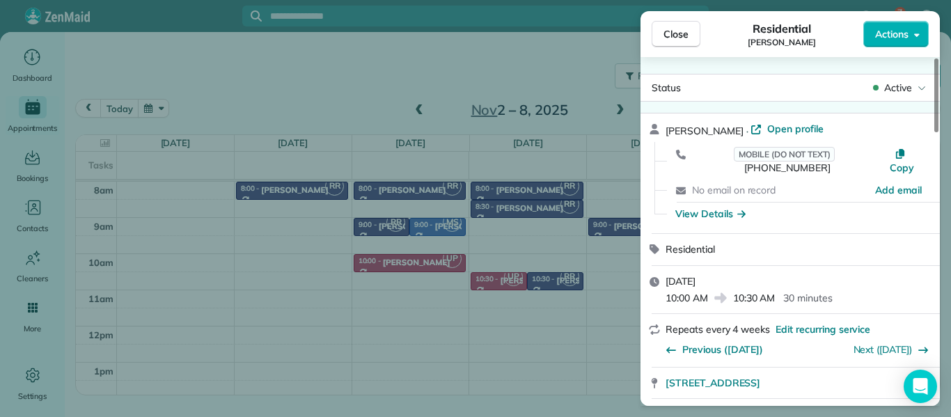
click at [736, 291] on span "10:30 AM" at bounding box center [754, 298] width 42 height 14
click at [741, 323] on span "Repeats every 4 weeks" at bounding box center [717, 329] width 104 height 13
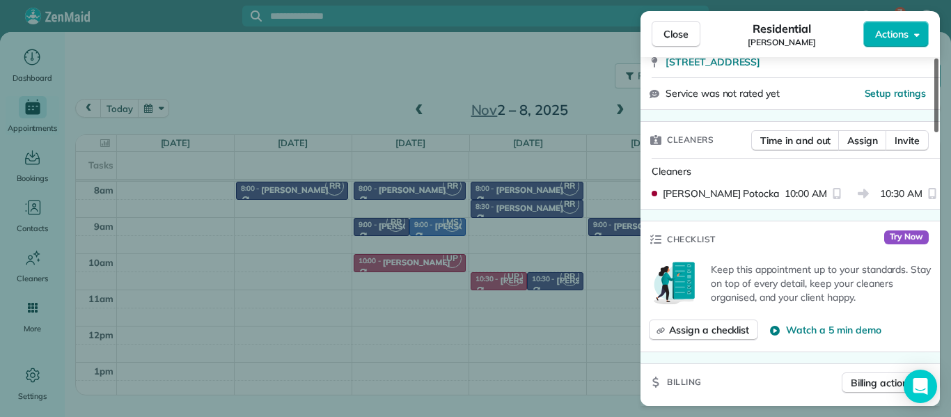
drag, startPoint x: 936, startPoint y: 122, endPoint x: 940, endPoint y: 190, distance: 67.6
click at [938, 132] on div at bounding box center [936, 95] width 4 height 74
click at [864, 134] on span "Assign" at bounding box center [862, 141] width 31 height 14
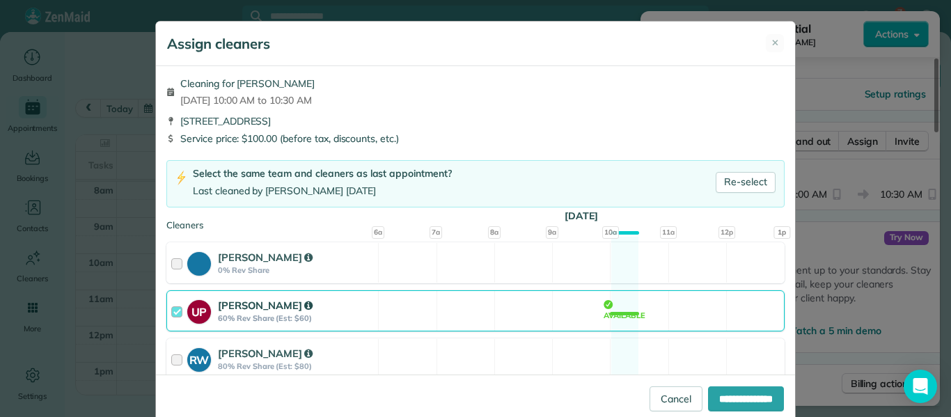
click at [378, 322] on div "UP Urszula Potocka 60% Rev Share (Est: $60) Available" at bounding box center [475, 310] width 618 height 41
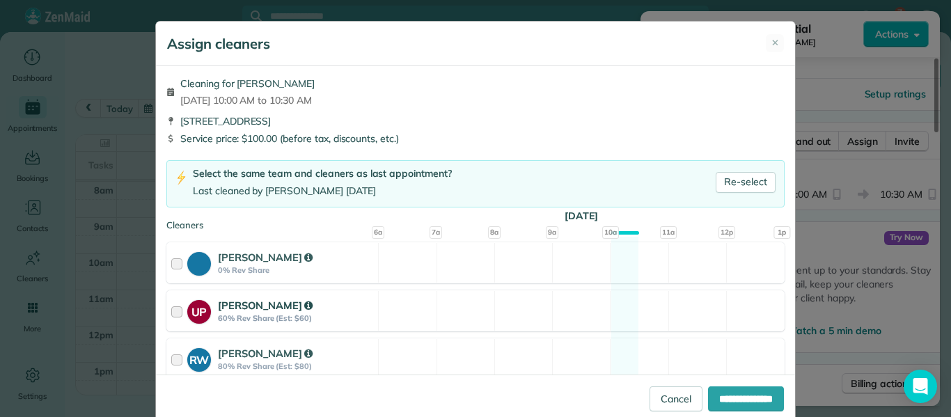
click at [378, 322] on div "UP Urszula Potocka 60% Rev Share (Est: $60) Available" at bounding box center [475, 310] width 618 height 41
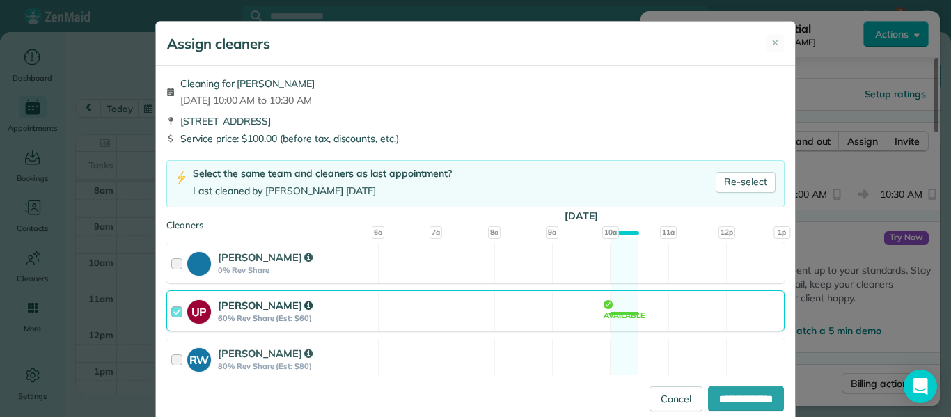
click at [178, 313] on div at bounding box center [179, 311] width 16 height 26
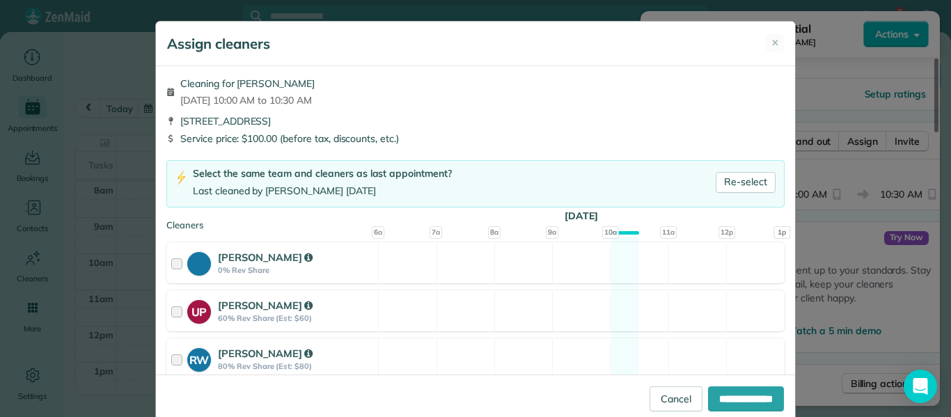
click at [411, 210] on div "Cleaning for Sarah McMillin Tue, Nov 04 - 10:00 AM to 10:30 AM 4600 North Marin…" at bounding box center [475, 222] width 639 height 313
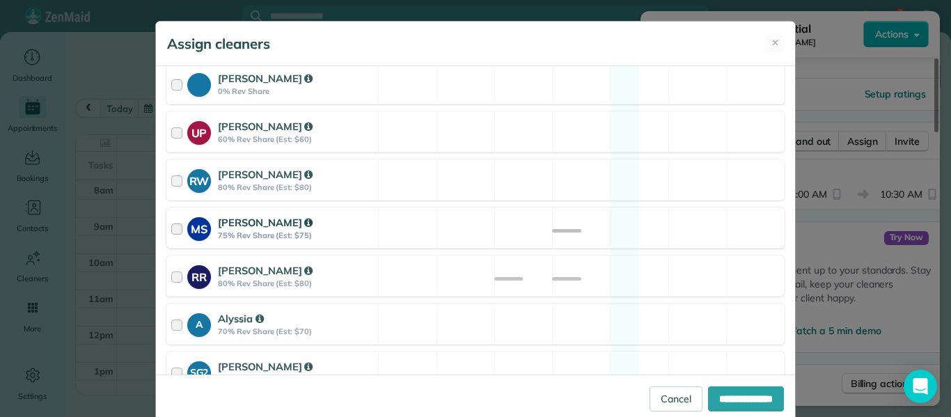
click at [180, 231] on div at bounding box center [179, 228] width 16 height 26
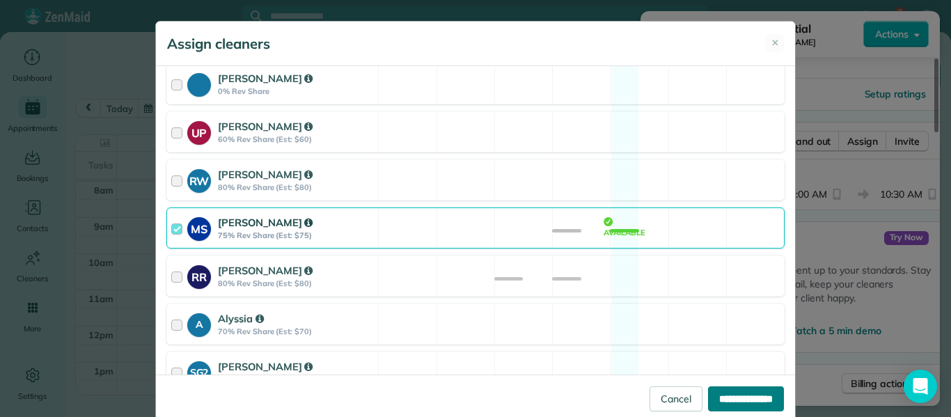
click at [722, 394] on input "**********" at bounding box center [746, 398] width 76 height 25
type input "**********"
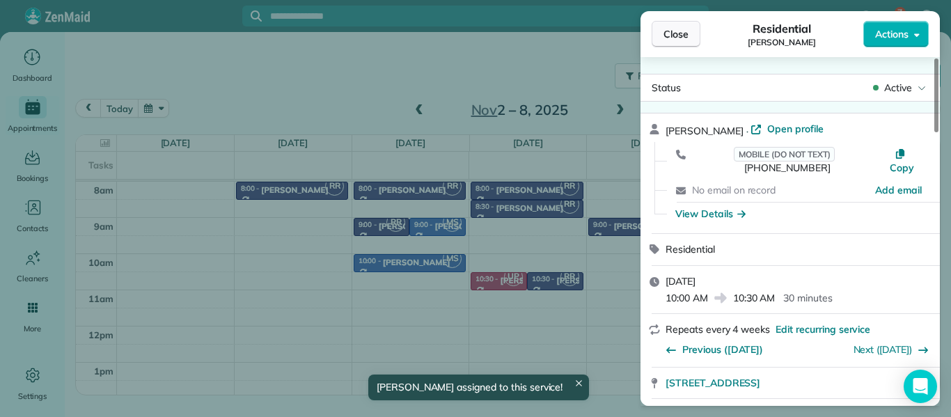
click at [665, 34] on span "Close" at bounding box center [675, 34] width 25 height 14
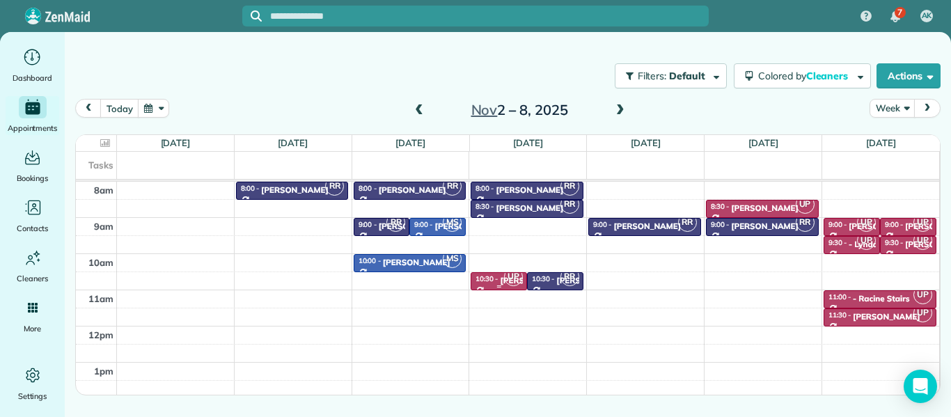
click at [501, 280] on div "Adelle Seymour" at bounding box center [534, 281] width 68 height 10
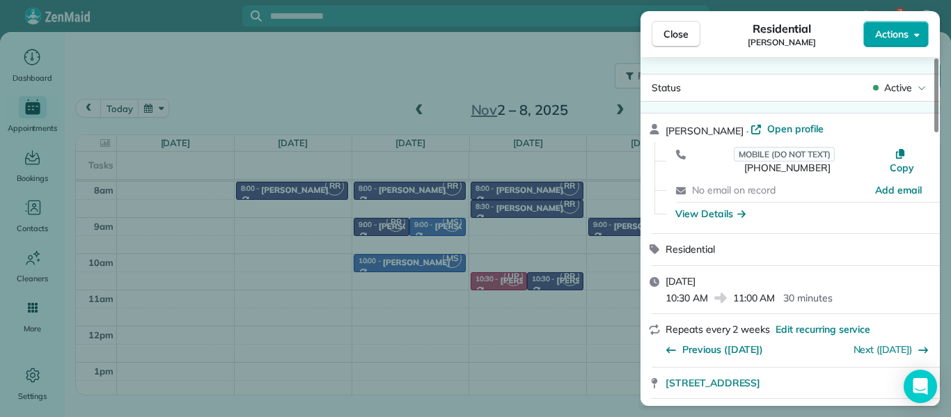
click at [900, 33] on span "Actions" at bounding box center [891, 34] width 33 height 14
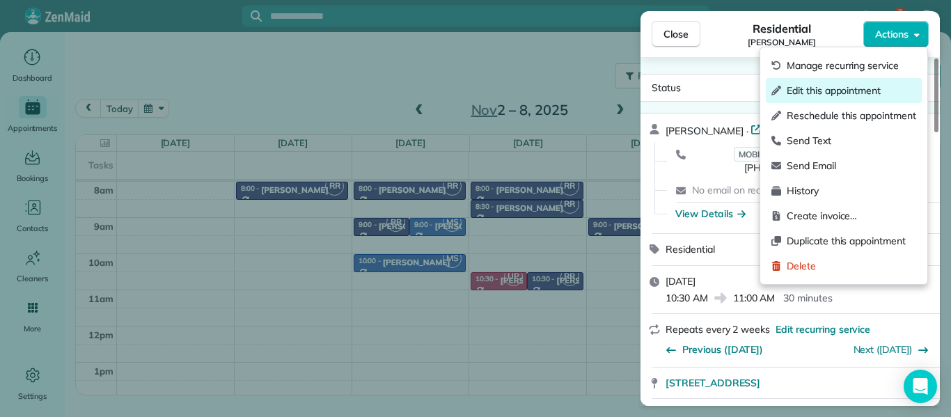
click at [839, 91] on span "Edit this appointment" at bounding box center [850, 91] width 129 height 14
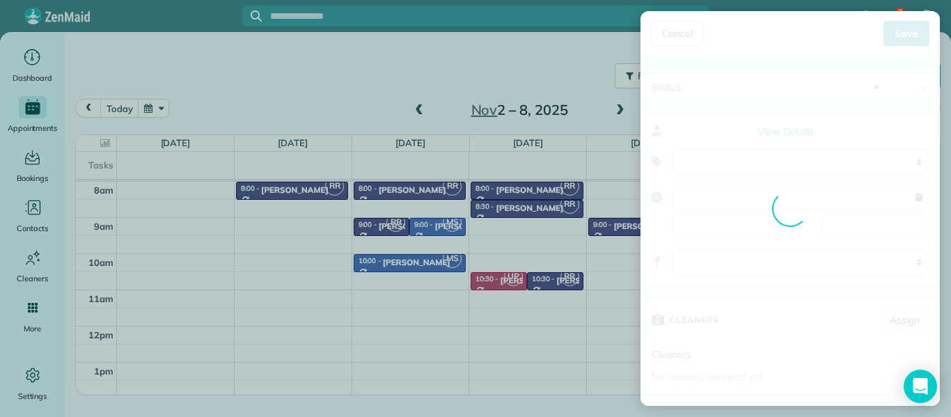
type input "**********"
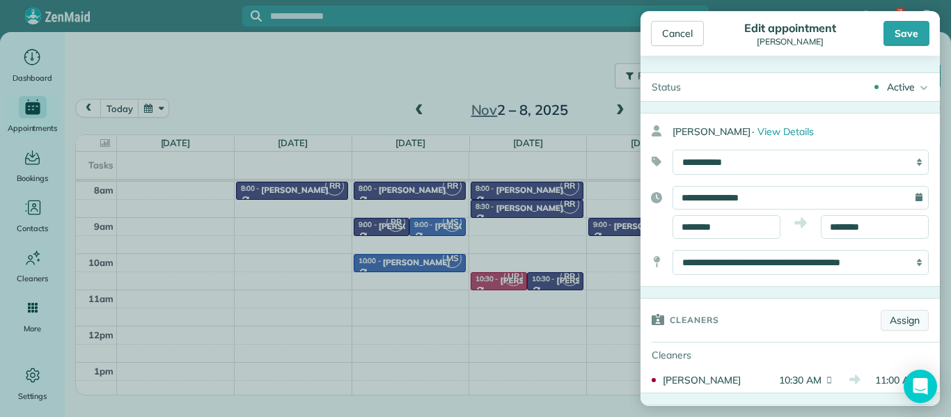
click at [911, 314] on link "Assign" at bounding box center [904, 320] width 48 height 21
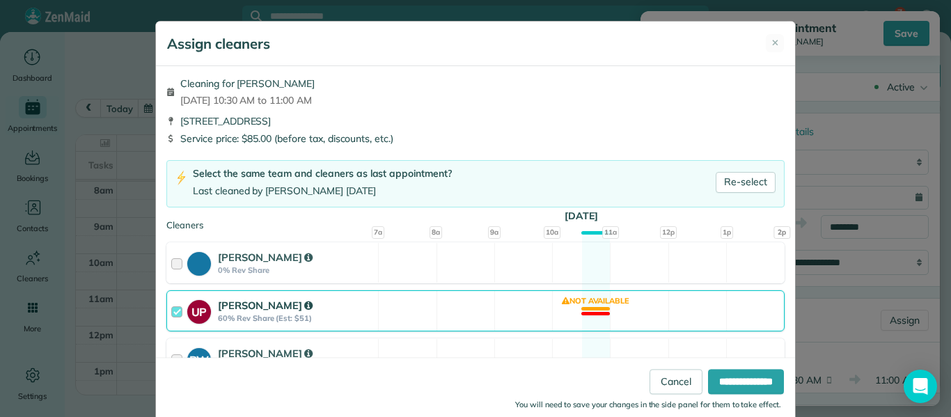
drag, startPoint x: 338, startPoint y: 40, endPoint x: 338, endPoint y: -5, distance: 45.2
click at [338, 0] on html "7 AK Dashboard Appointments Bookings Contacts Cleaners Invoices Payroll Reports…" at bounding box center [475, 208] width 951 height 417
click at [179, 308] on div at bounding box center [179, 311] width 16 height 26
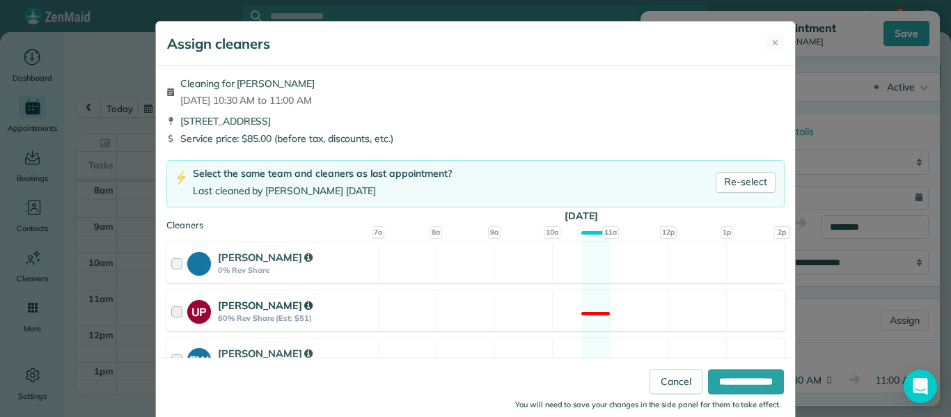
scroll to position [179, 0]
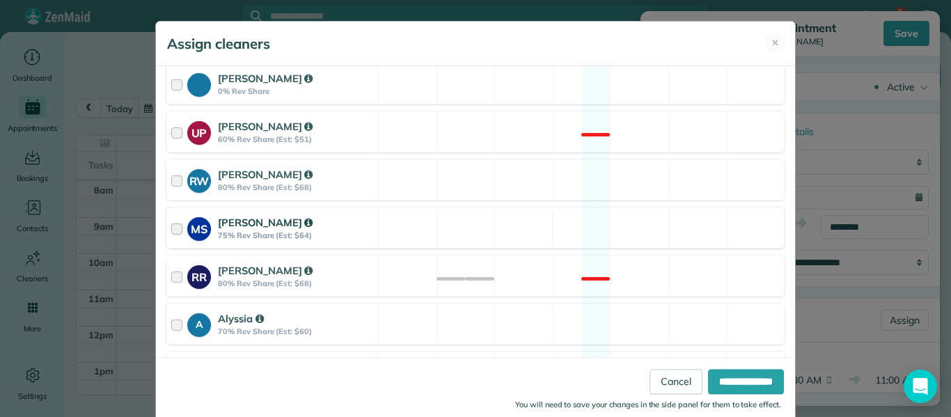
click at [177, 230] on div at bounding box center [179, 228] width 16 height 26
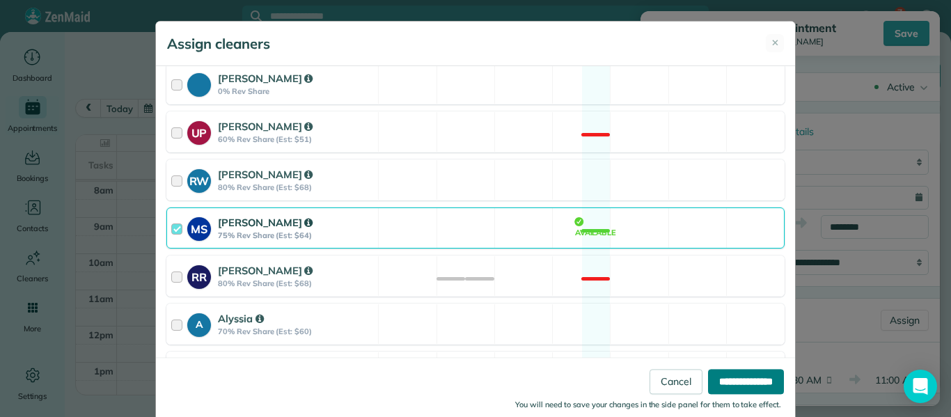
click at [734, 384] on input "**********" at bounding box center [746, 382] width 76 height 25
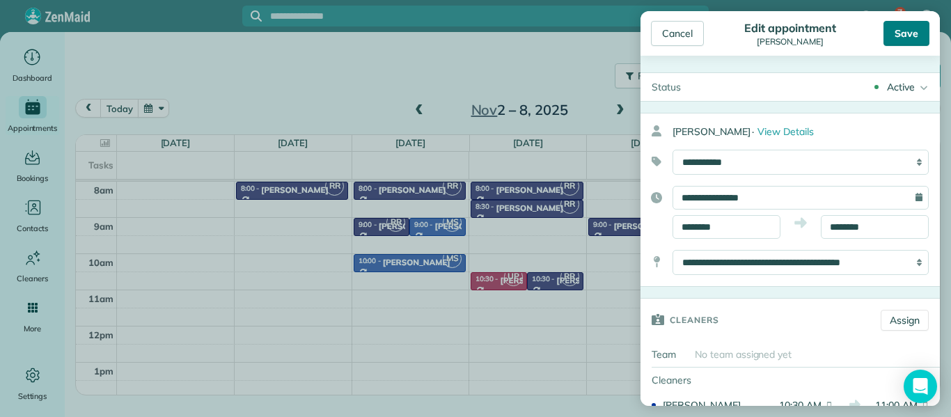
click at [913, 32] on div "Save" at bounding box center [906, 33] width 46 height 25
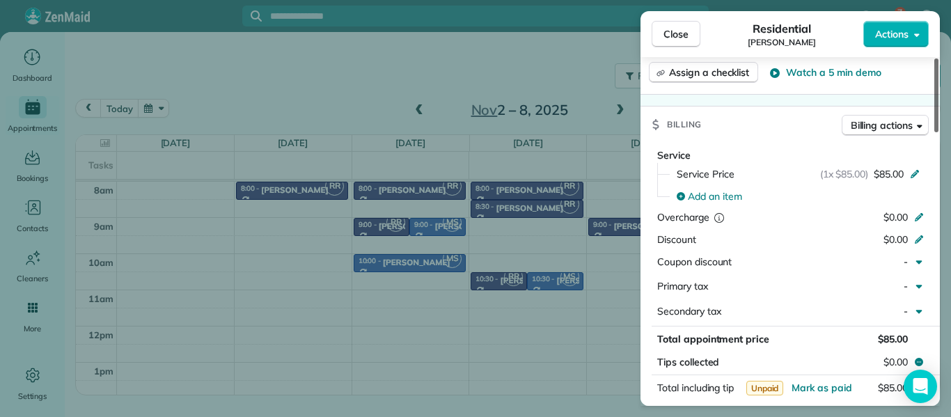
scroll to position [581, 0]
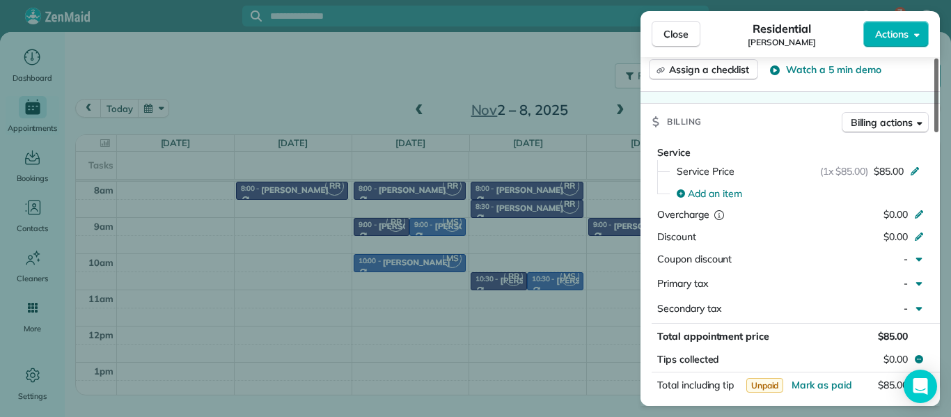
drag, startPoint x: 938, startPoint y: 125, endPoint x: 944, endPoint y: 248, distance: 122.7
click at [938, 132] on div at bounding box center [936, 95] width 4 height 74
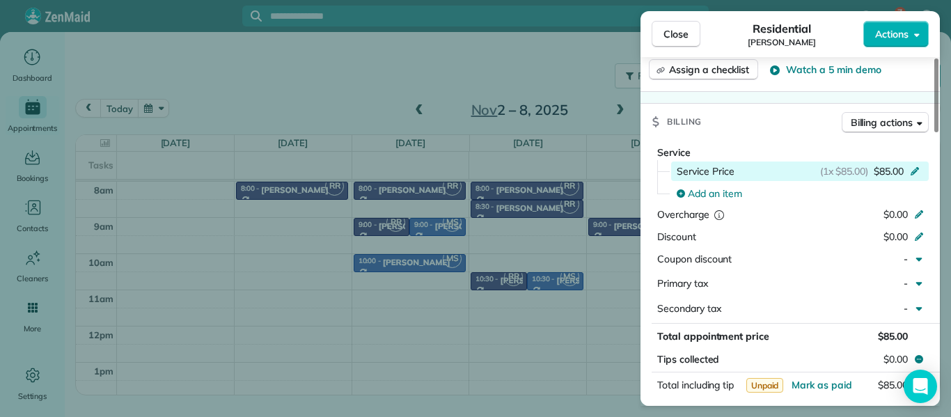
click at [913, 164] on icon at bounding box center [914, 169] width 11 height 11
click at [918, 166] on icon at bounding box center [914, 170] width 8 height 8
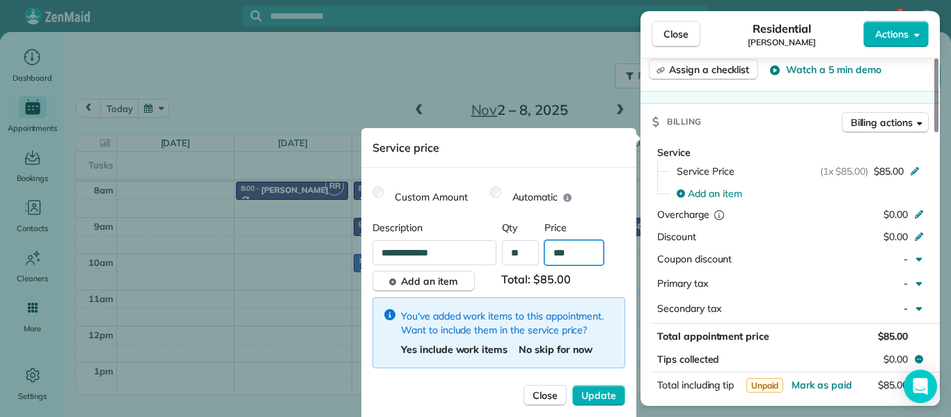
click at [580, 255] on input "***" at bounding box center [573, 252] width 59 height 25
type input "**"
type input "*******"
click at [587, 396] on span "Update" at bounding box center [598, 395] width 35 height 14
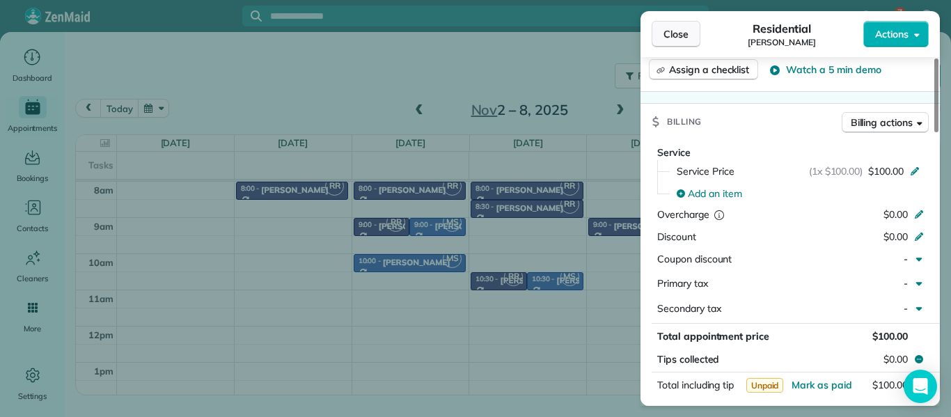
click at [676, 29] on span "Close" at bounding box center [675, 34] width 25 height 14
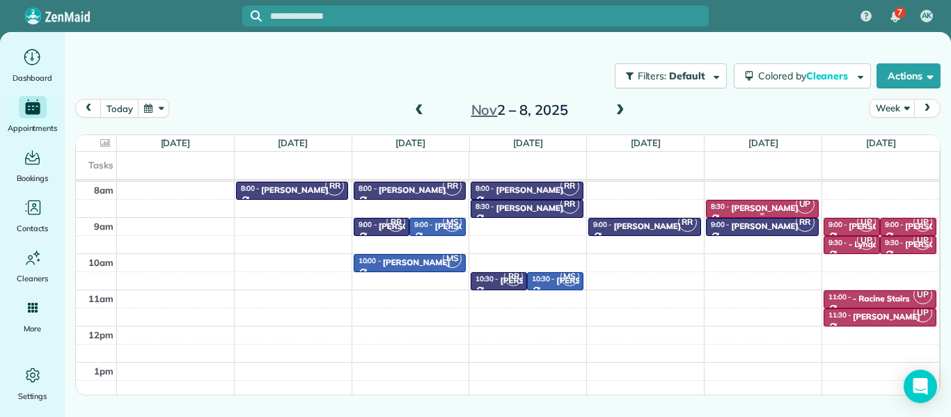
click at [736, 208] on div "Jen Lombardo" at bounding box center [765, 208] width 68 height 10
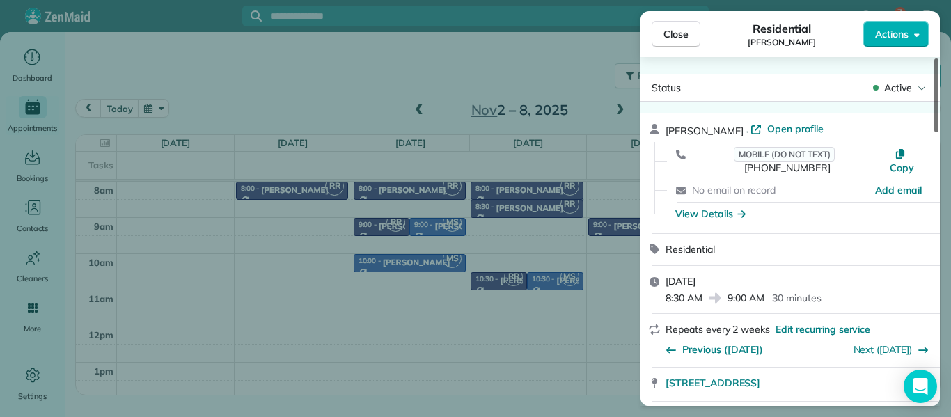
drag, startPoint x: 935, startPoint y: 117, endPoint x: 928, endPoint y: 60, distance: 57.5
click at [934, 60] on div at bounding box center [936, 95] width 4 height 74
click at [681, 34] on span "Close" at bounding box center [675, 34] width 25 height 14
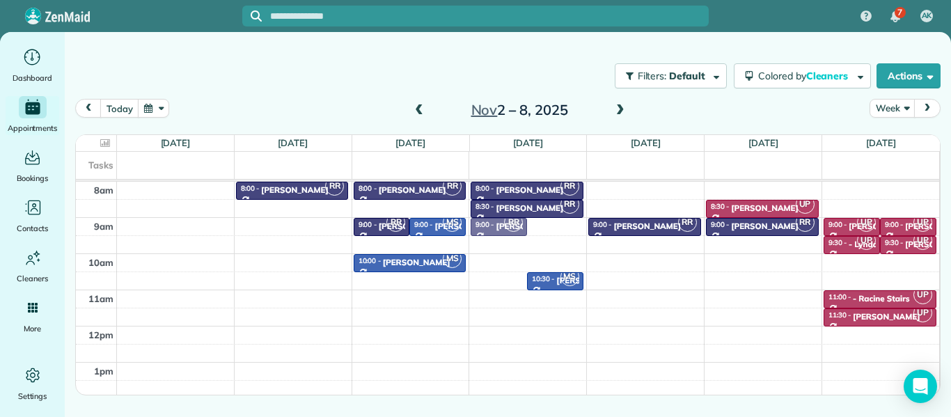
drag, startPoint x: 496, startPoint y: 278, endPoint x: 497, endPoint y: 225, distance: 52.9
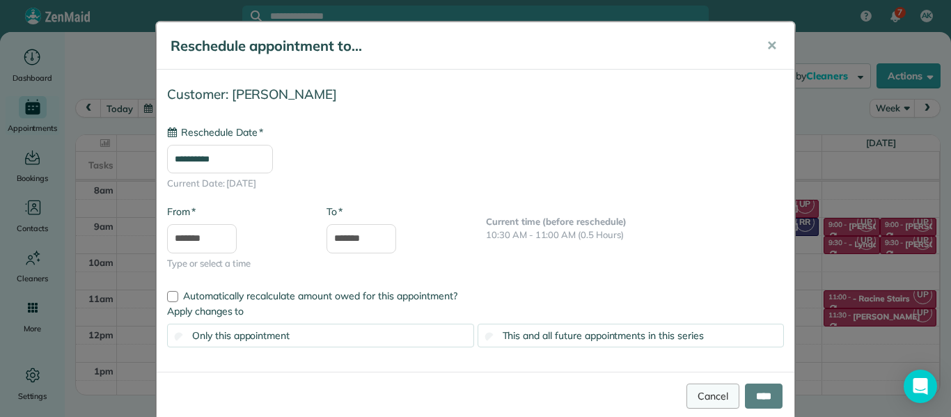
type input "**********"
click at [750, 394] on input "****" at bounding box center [764, 396] width 38 height 25
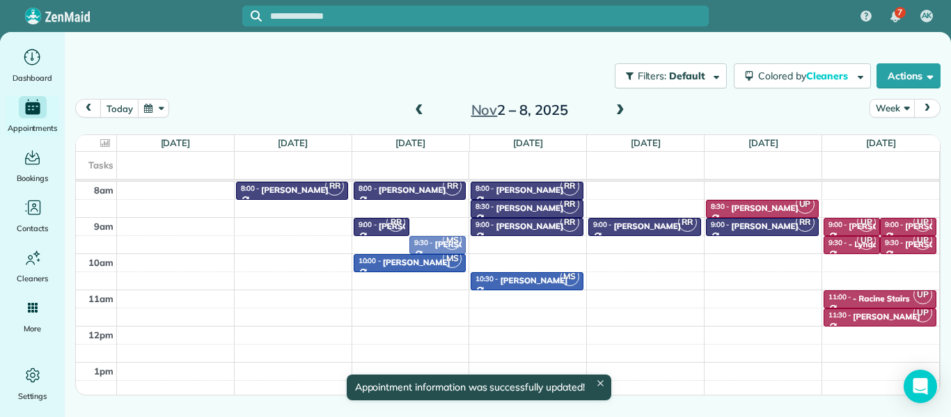
drag, startPoint x: 438, startPoint y: 225, endPoint x: 425, endPoint y: 240, distance: 20.2
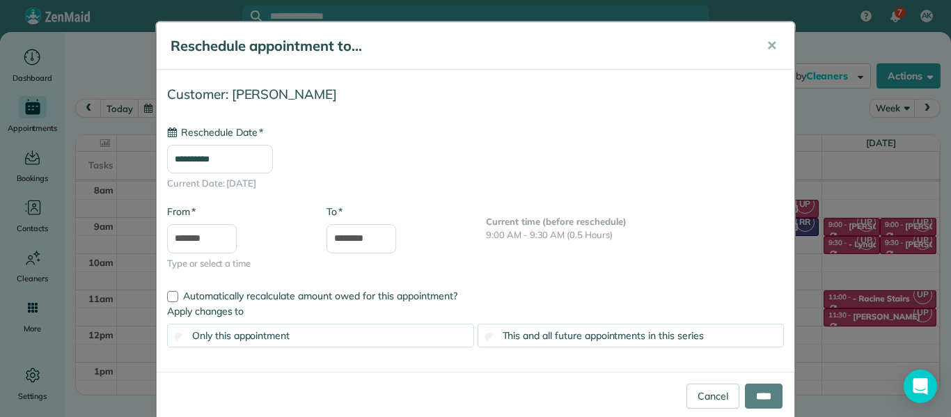
type input "**********"
click at [758, 401] on input "****" at bounding box center [764, 396] width 38 height 25
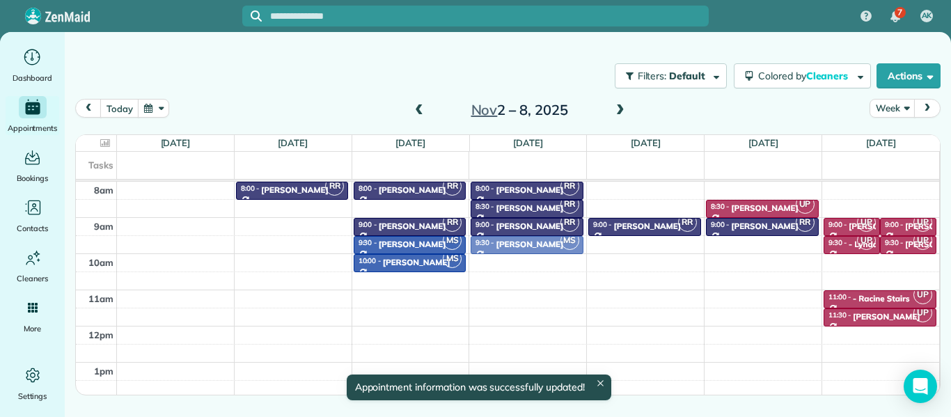
drag, startPoint x: 523, startPoint y: 277, endPoint x: 513, endPoint y: 245, distance: 33.5
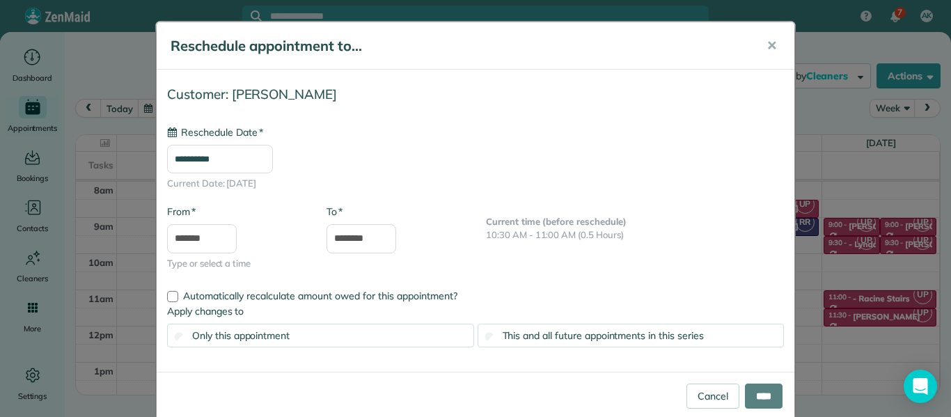
type input "**********"
click at [750, 397] on input "****" at bounding box center [764, 396] width 38 height 25
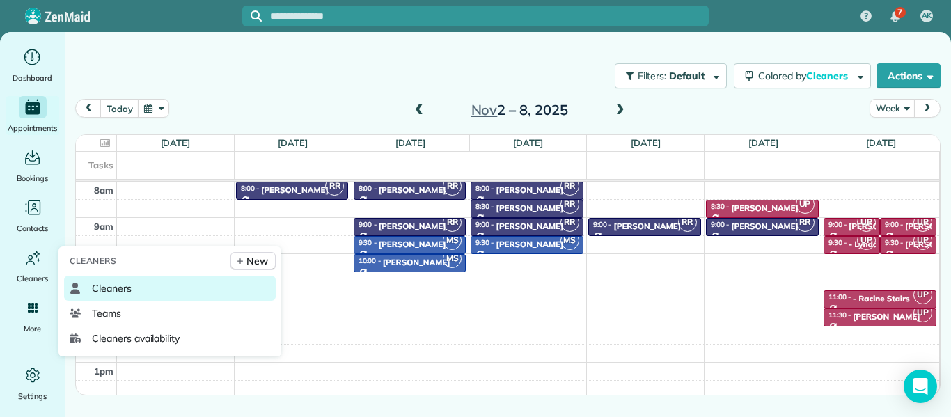
click at [116, 286] on span "Cleaners" at bounding box center [112, 288] width 40 height 14
